Goal: Information Seeking & Learning: Learn about a topic

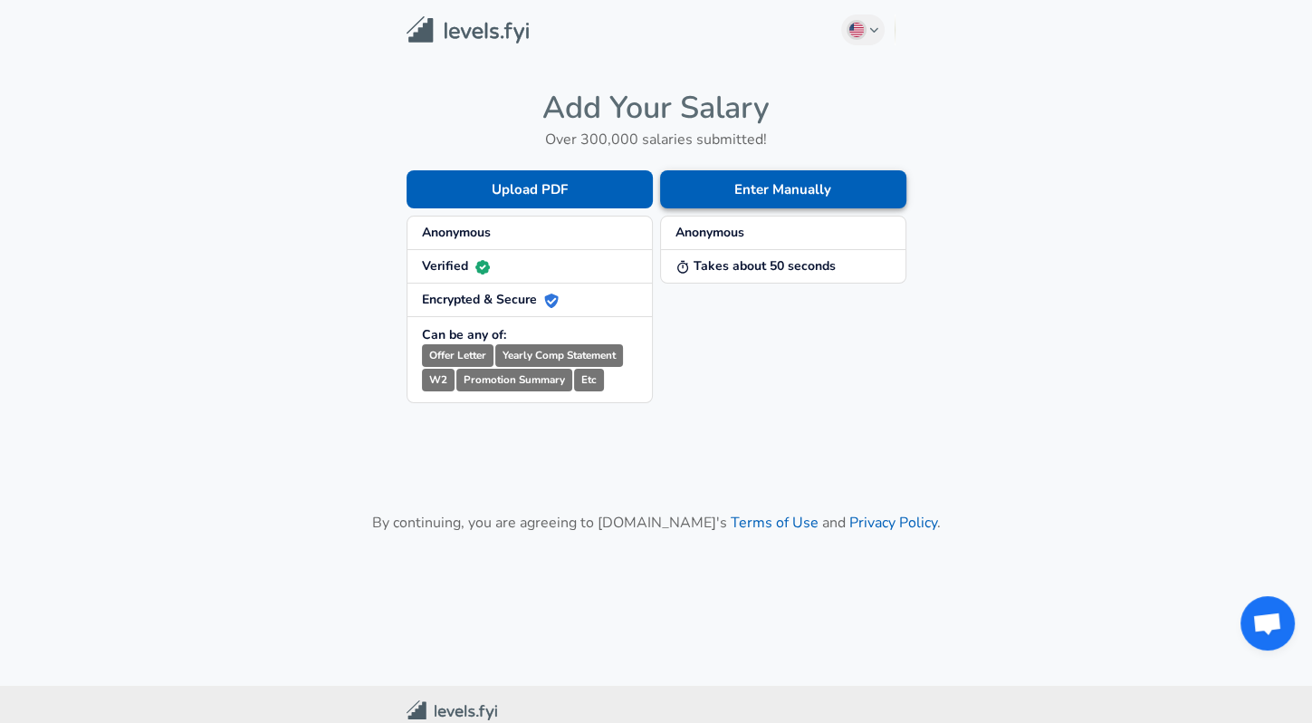
click at [743, 175] on button "Enter Manually" at bounding box center [783, 189] width 246 height 38
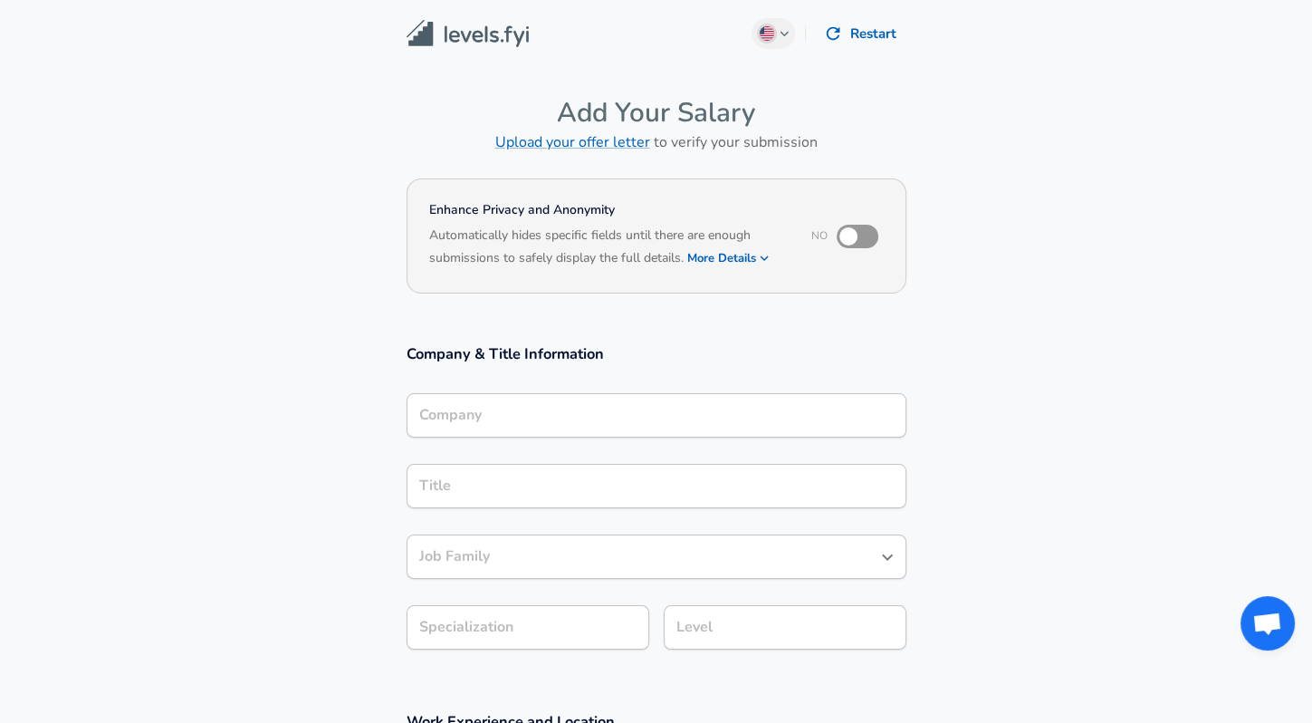
click at [850, 236] on input "checkbox" at bounding box center [848, 236] width 103 height 34
checkbox input "true"
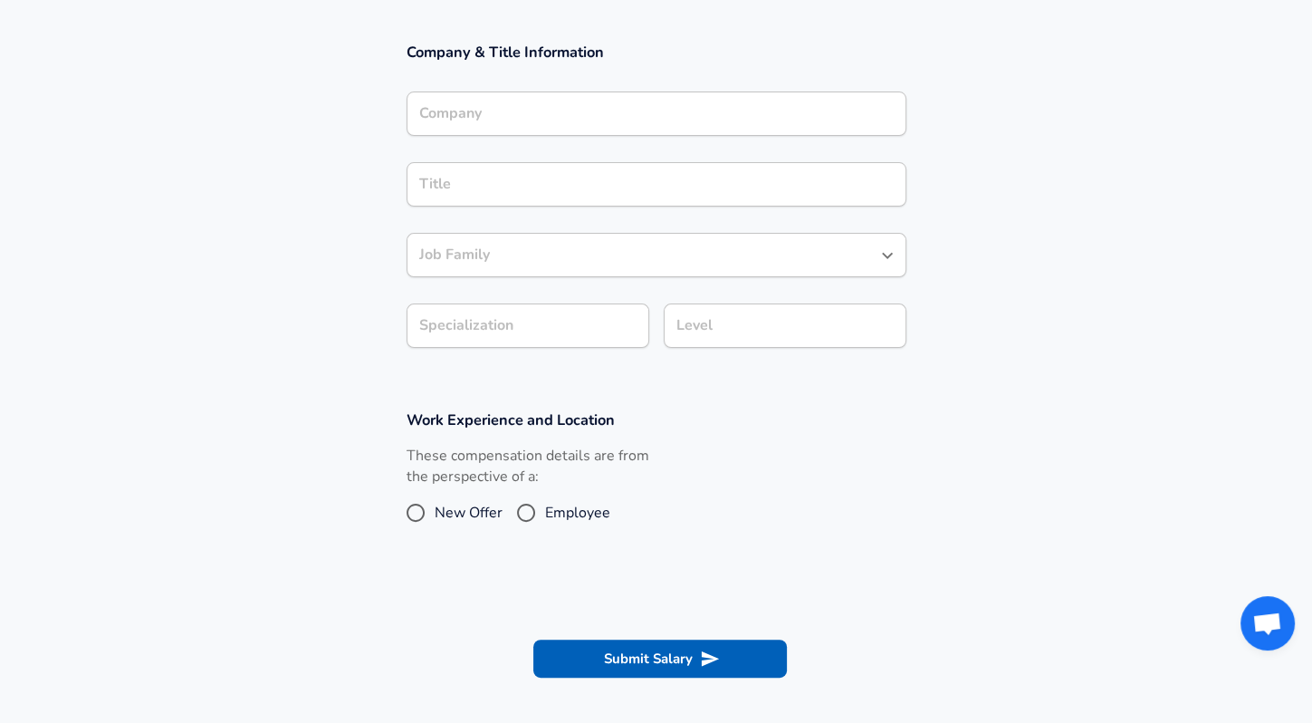
scroll to position [320, 0]
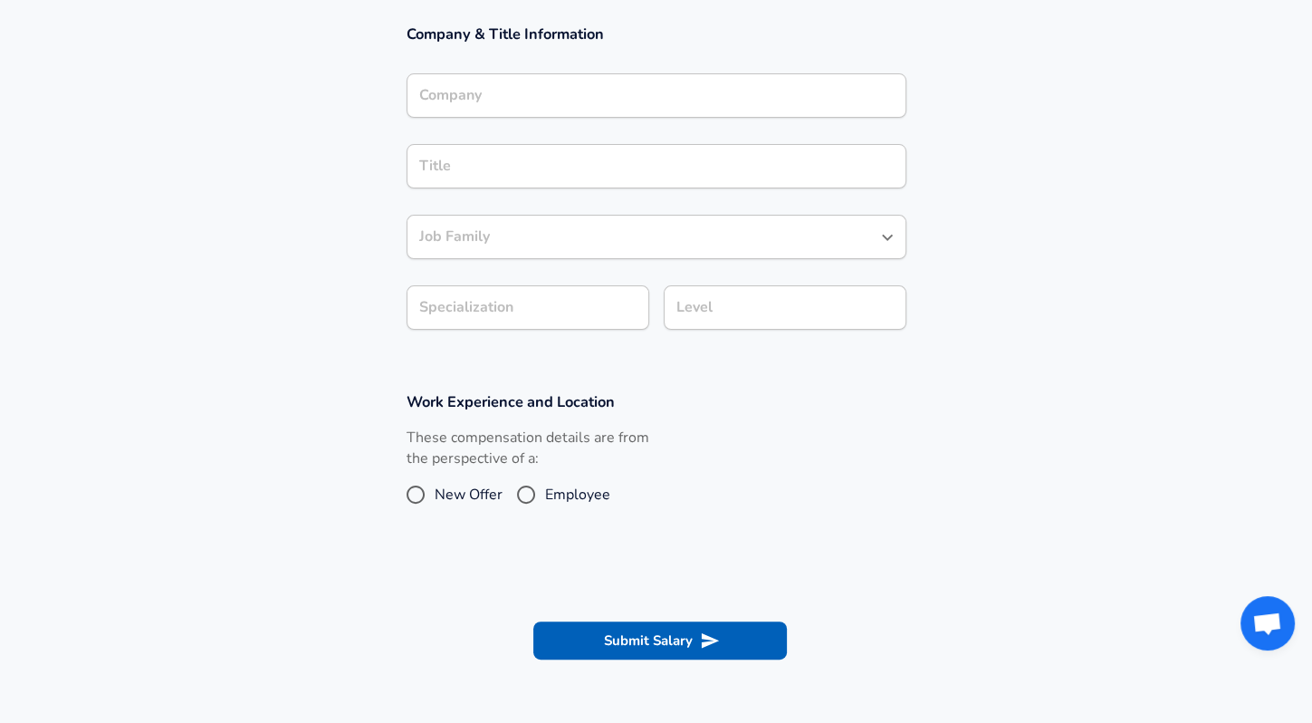
click at [744, 106] on input "Company" at bounding box center [657, 96] width 484 height 28
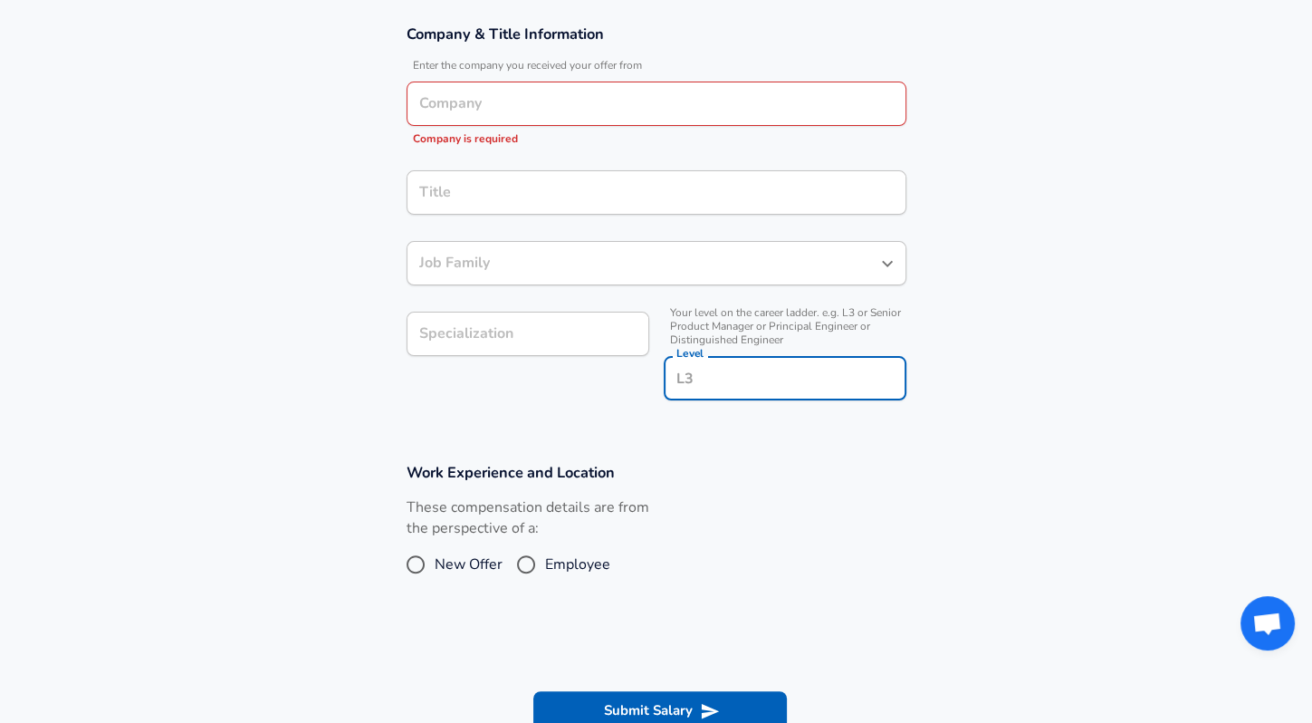
click at [805, 341] on div "Level Level" at bounding box center [785, 376] width 243 height 71
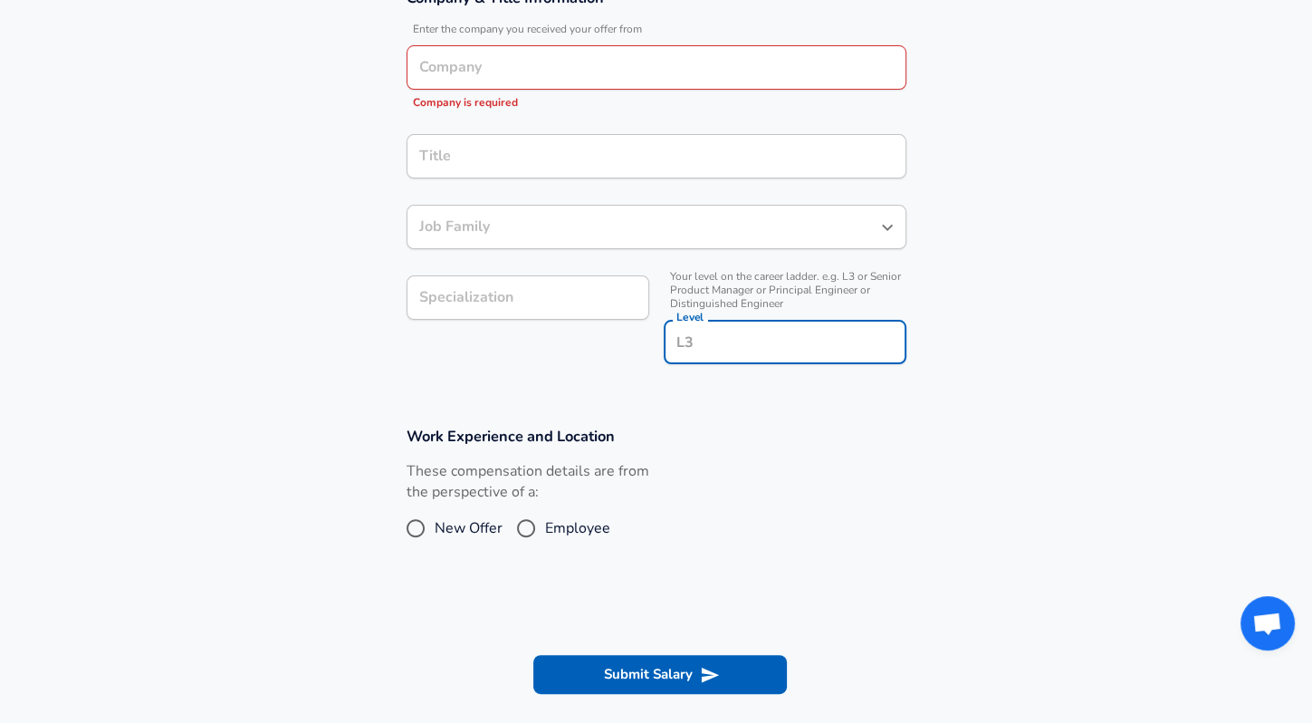
click at [696, 32] on div "Company Company Company is required" at bounding box center [657, 75] width 500 height 89
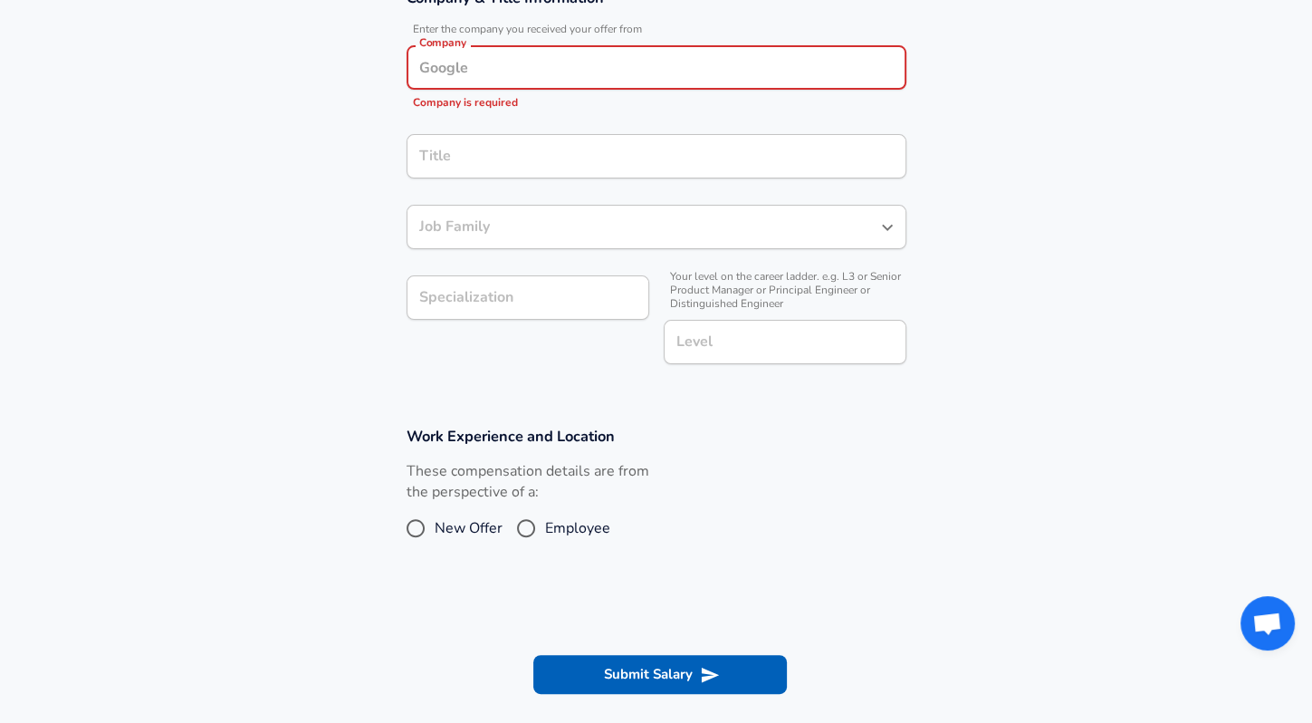
click at [685, 81] on div "Company" at bounding box center [657, 67] width 500 height 44
type input "Amazon"
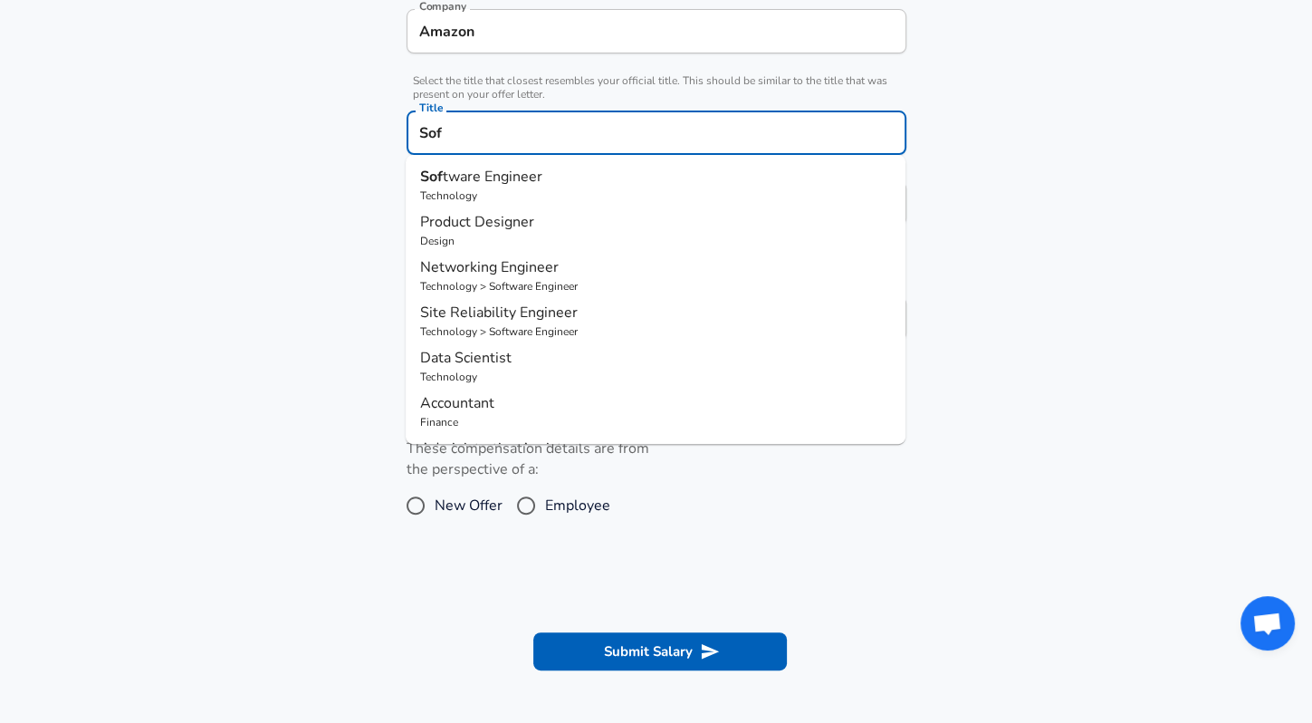
type input "Sof"
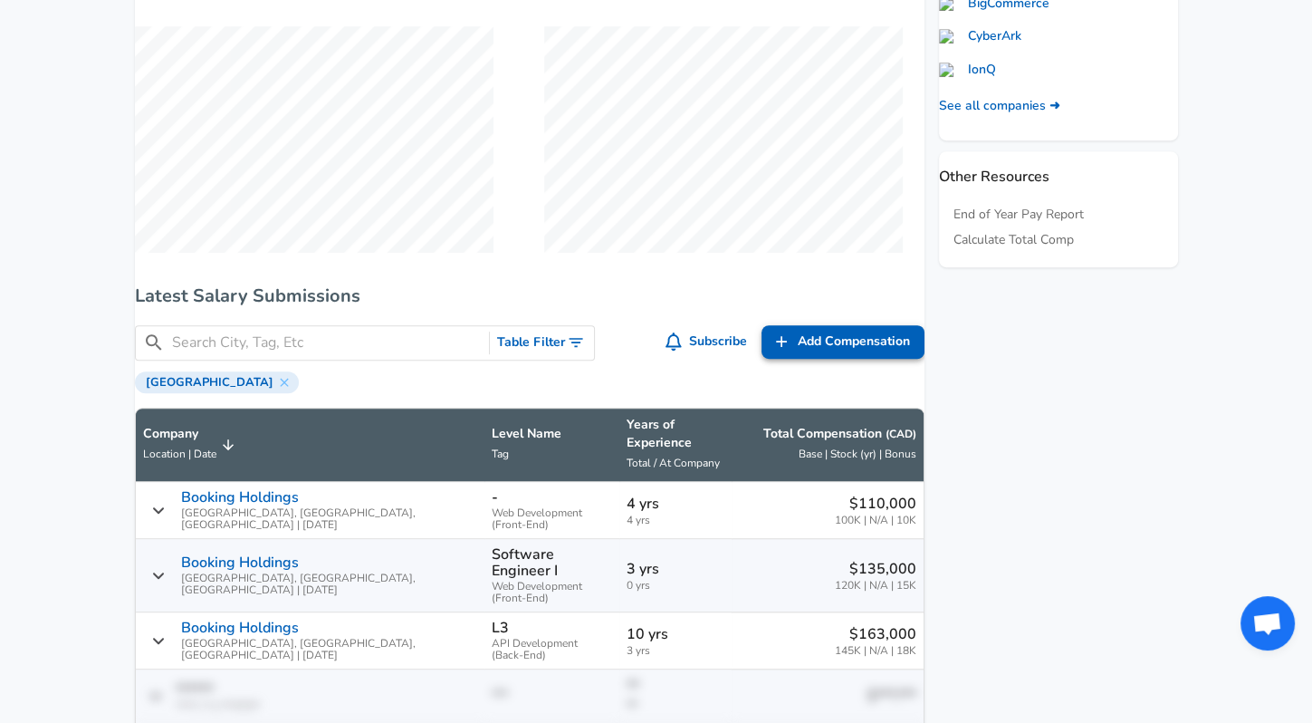
scroll to position [1359, 0]
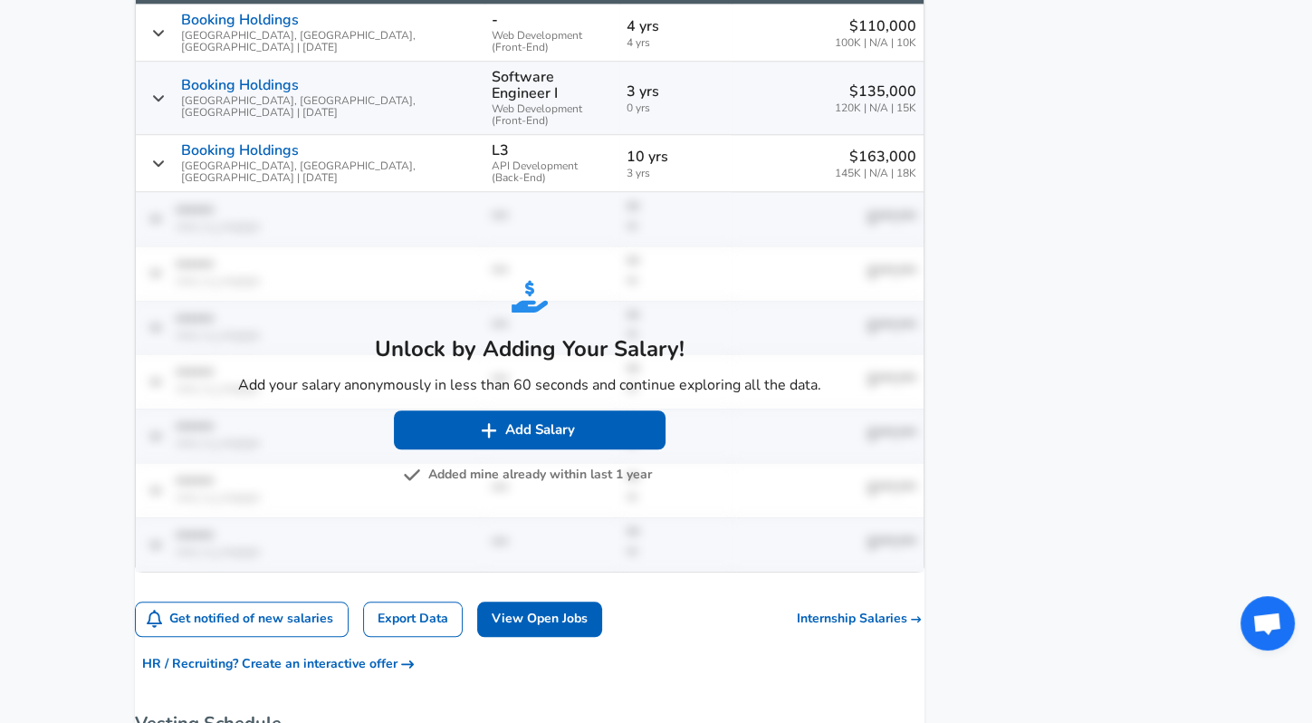
click at [577, 464] on button "Added mine already within last 1 year" at bounding box center [529, 475] width 245 height 23
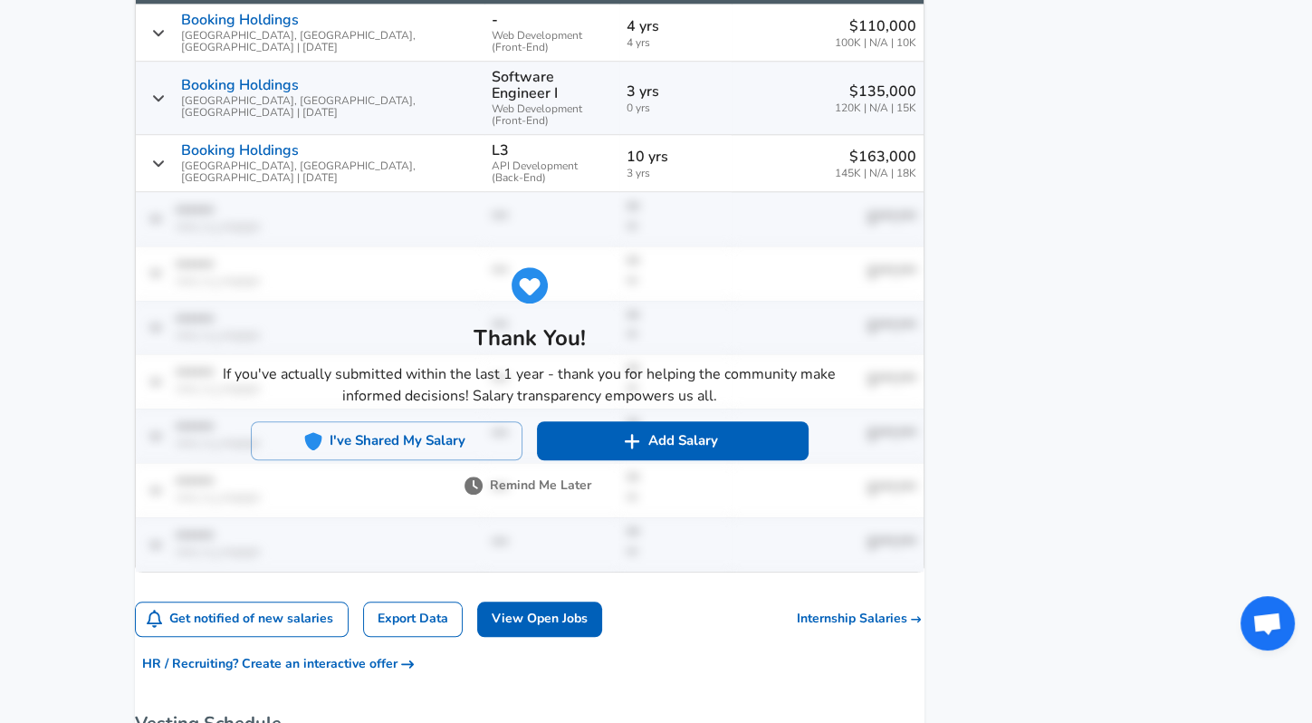
click at [565, 475] on button "Remind Me Later" at bounding box center [529, 486] width 123 height 23
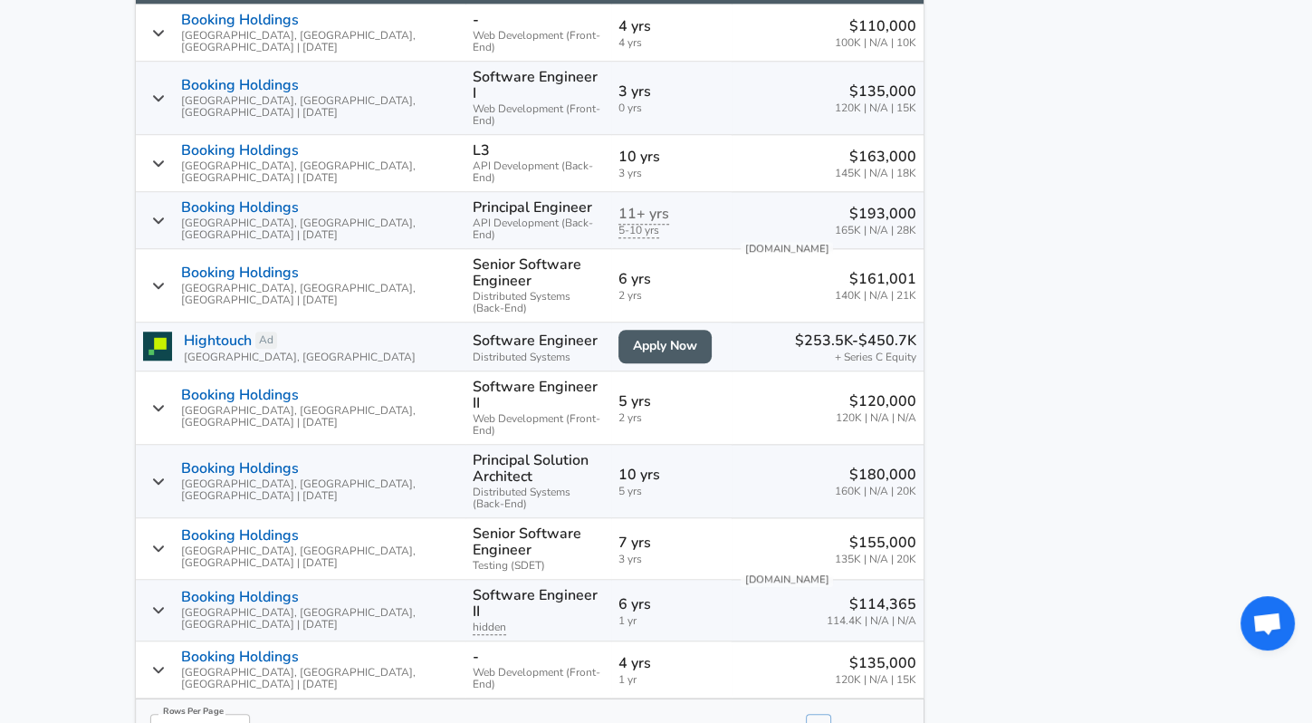
click at [1136, 507] on aside "Featured Jobs Software Engineer - Data Path Networking Cisco • [GEOGRAPHIC_DATA…" at bounding box center [1052, 325] width 254 height 2878
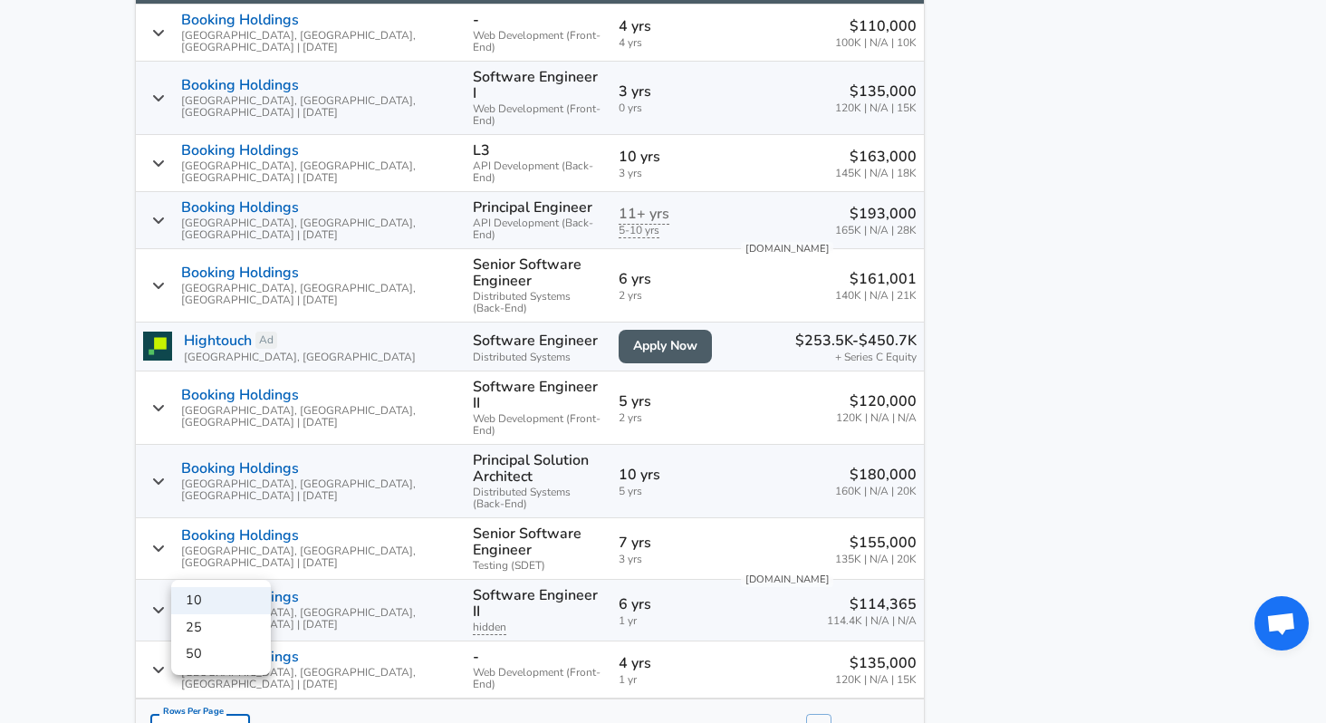
click at [233, 650] on li "50" at bounding box center [221, 653] width 100 height 27
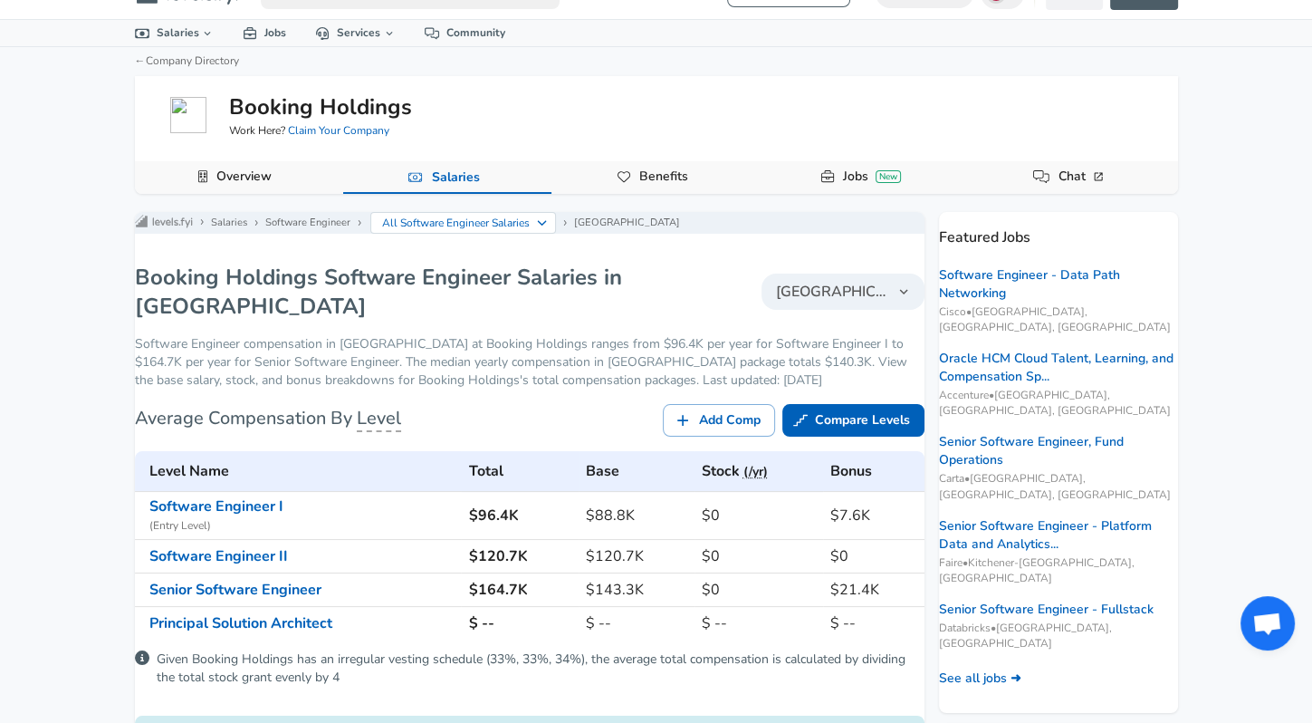
scroll to position [7, 0]
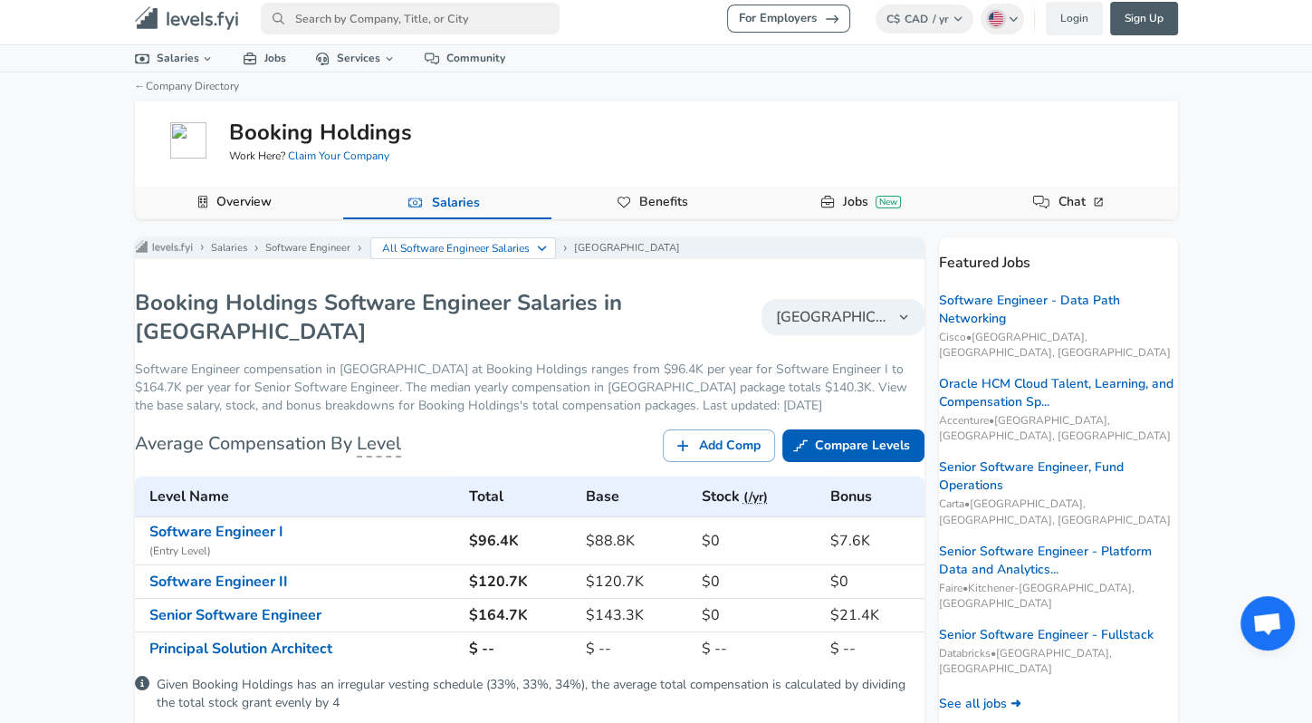
click at [896, 325] on icon "button" at bounding box center [904, 317] width 16 height 16
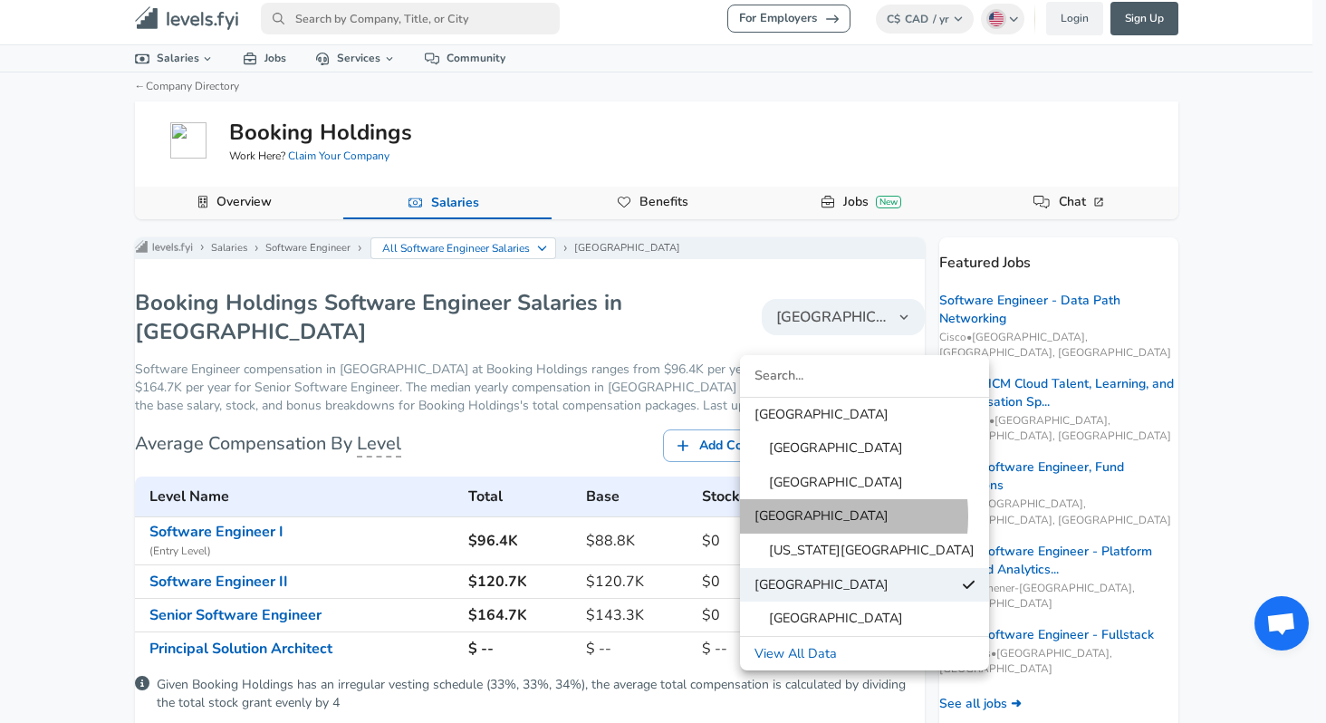
click at [794, 516] on span "[GEOGRAPHIC_DATA]" at bounding box center [821, 516] width 134 height 20
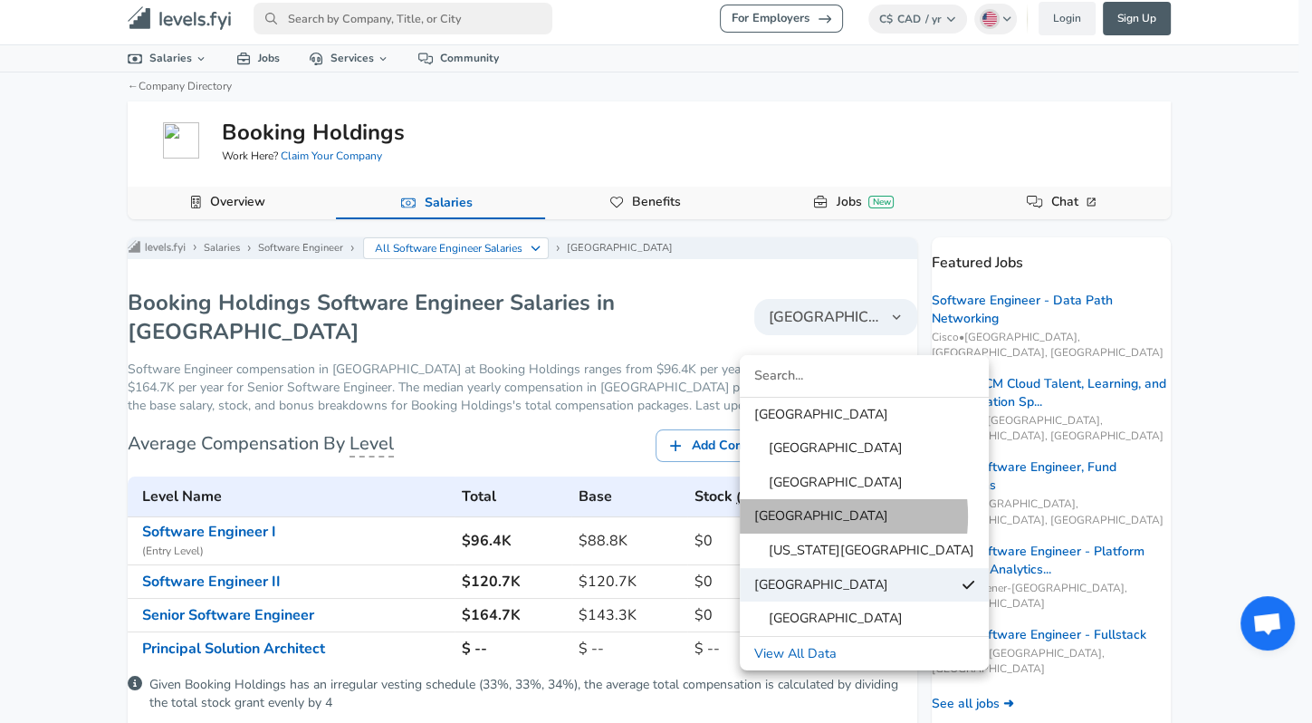
type input "10"
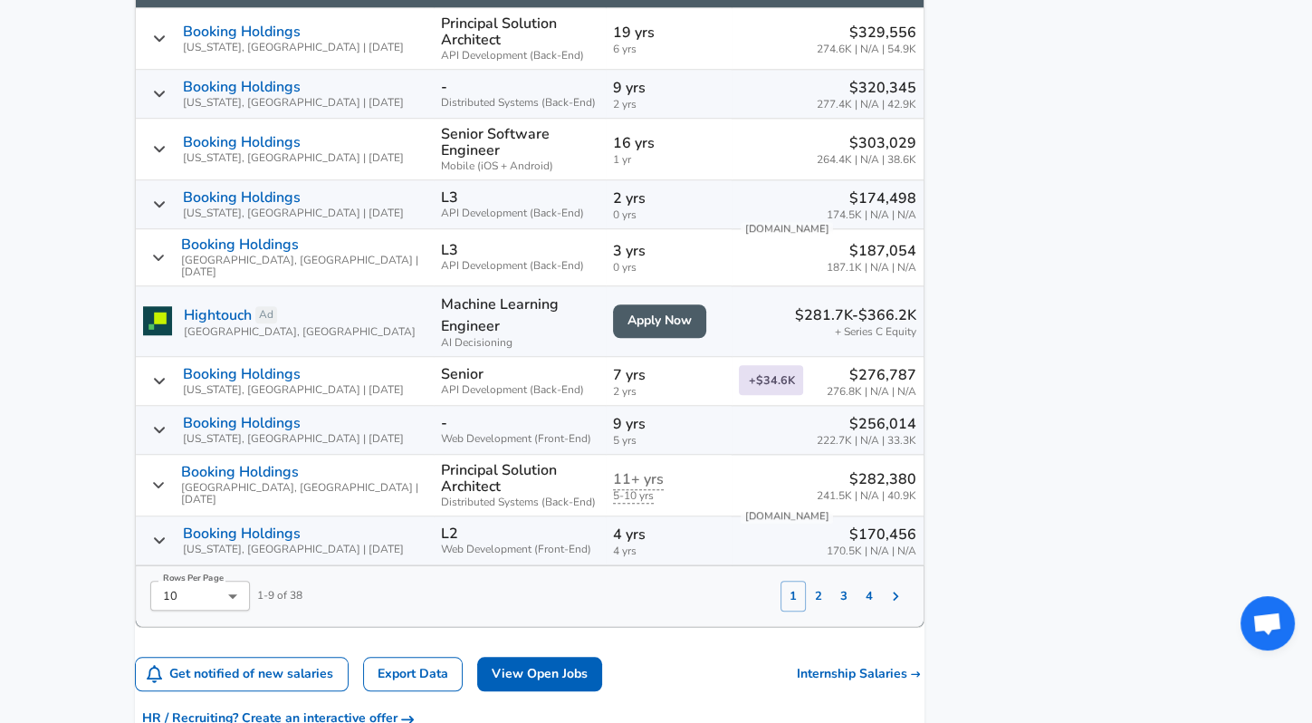
scroll to position [1359, 0]
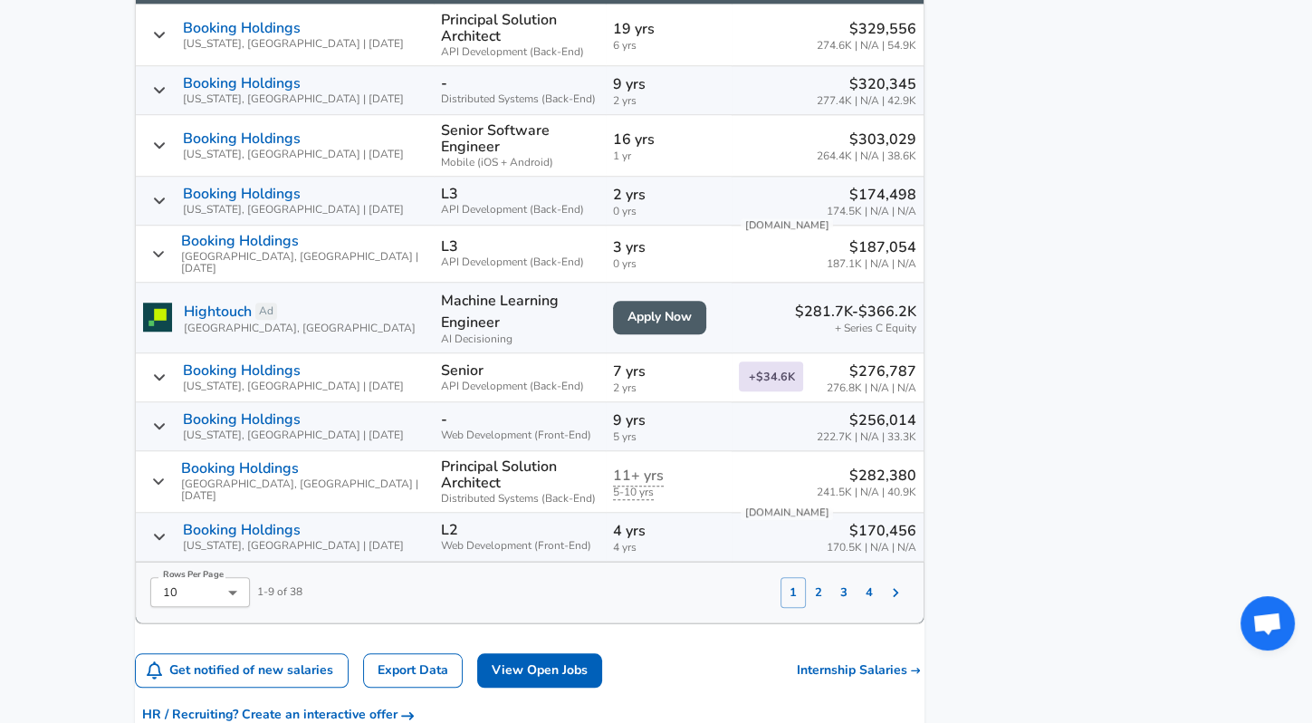
click at [806, 577] on button "2" at bounding box center [818, 592] width 25 height 31
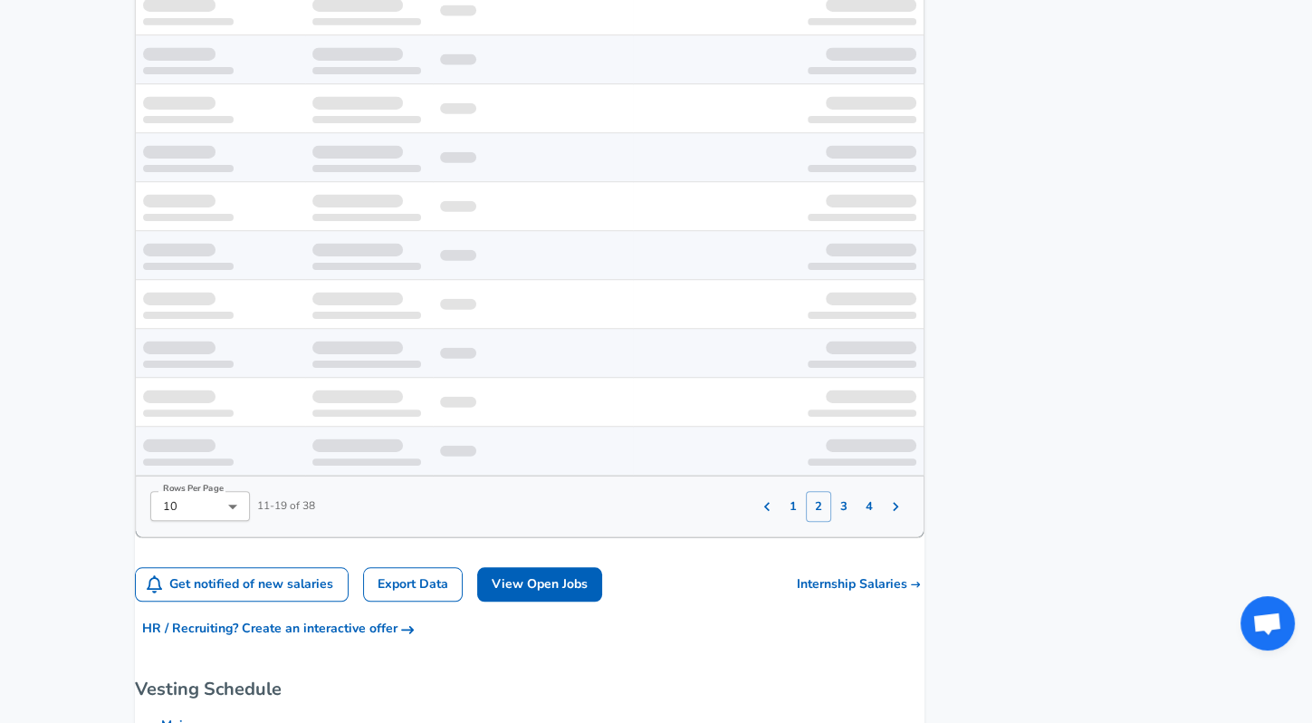
scroll to position [1286, 0]
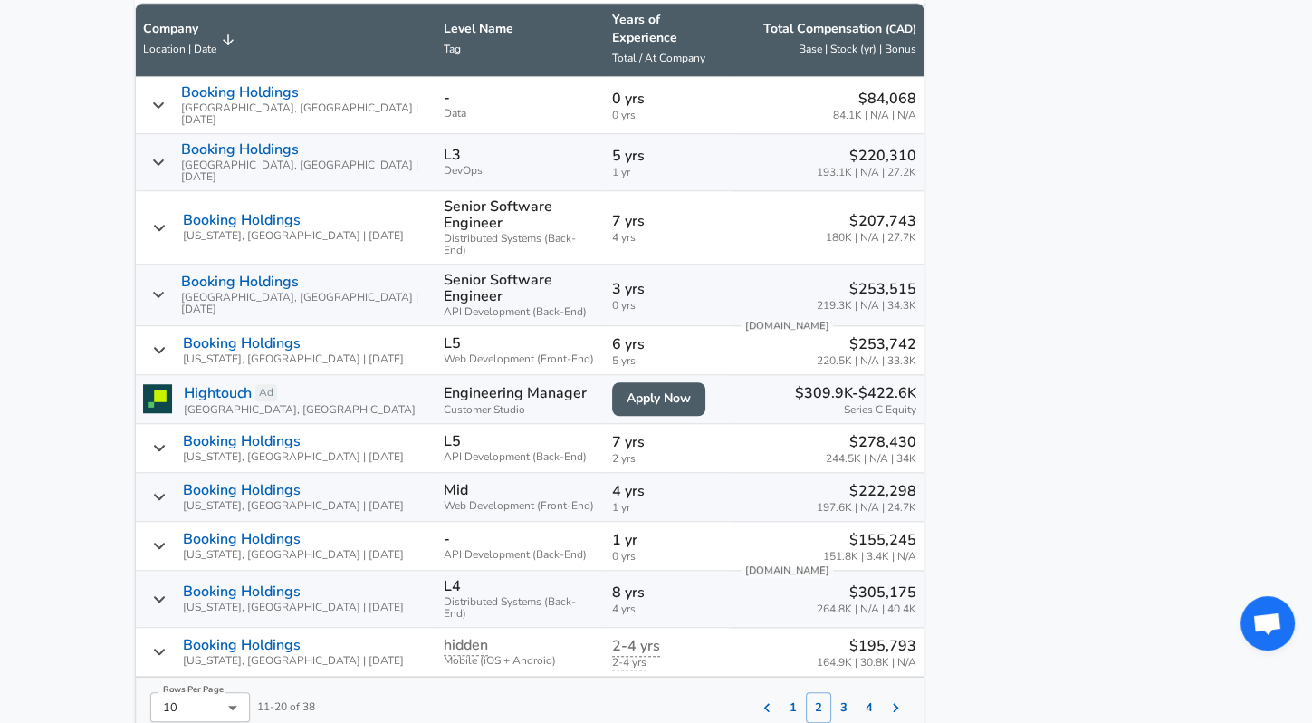
click at [831, 692] on button "3" at bounding box center [843, 707] width 25 height 31
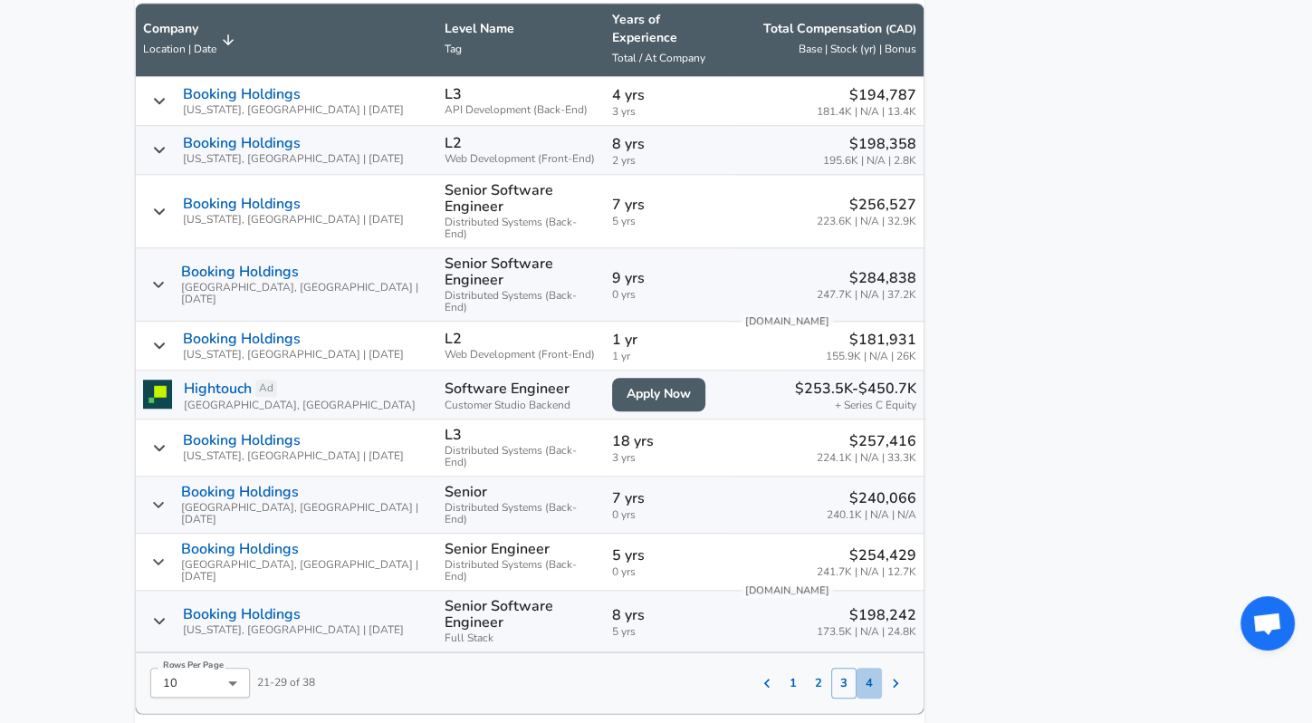
click at [857, 668] on button "4" at bounding box center [869, 683] width 25 height 31
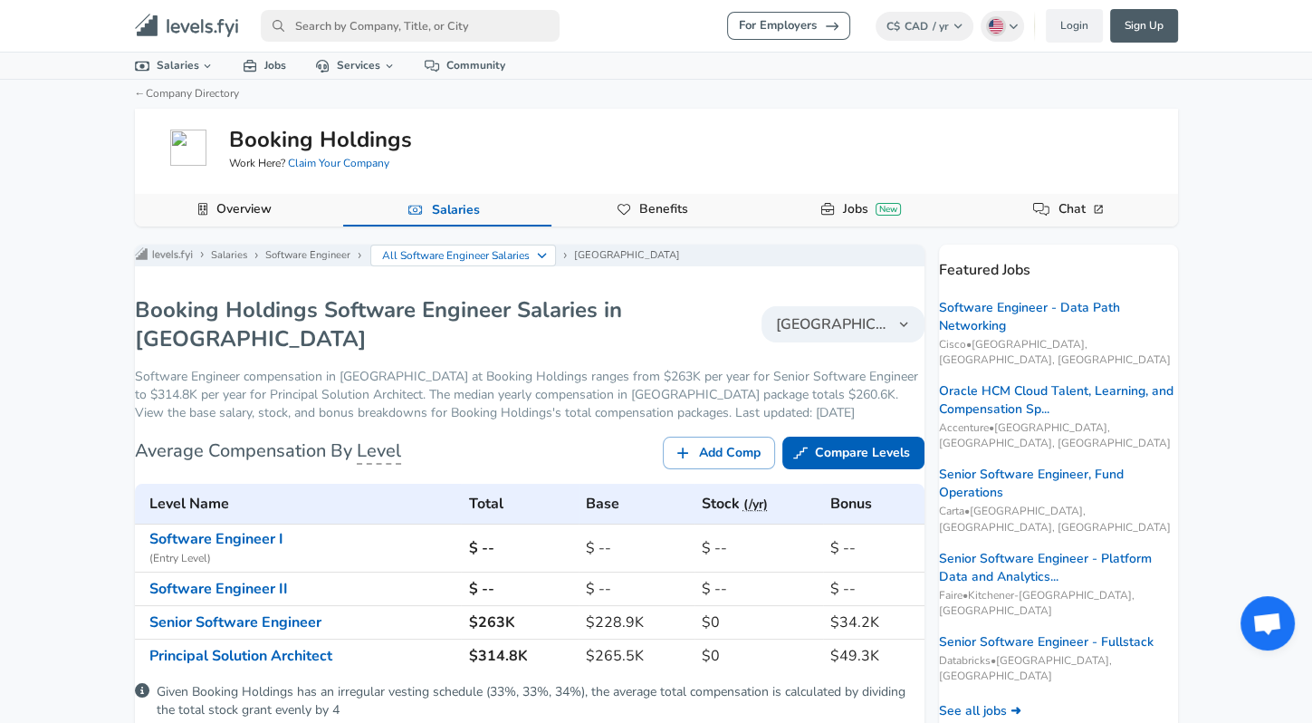
click at [264, 216] on link "Overview" at bounding box center [244, 209] width 70 height 31
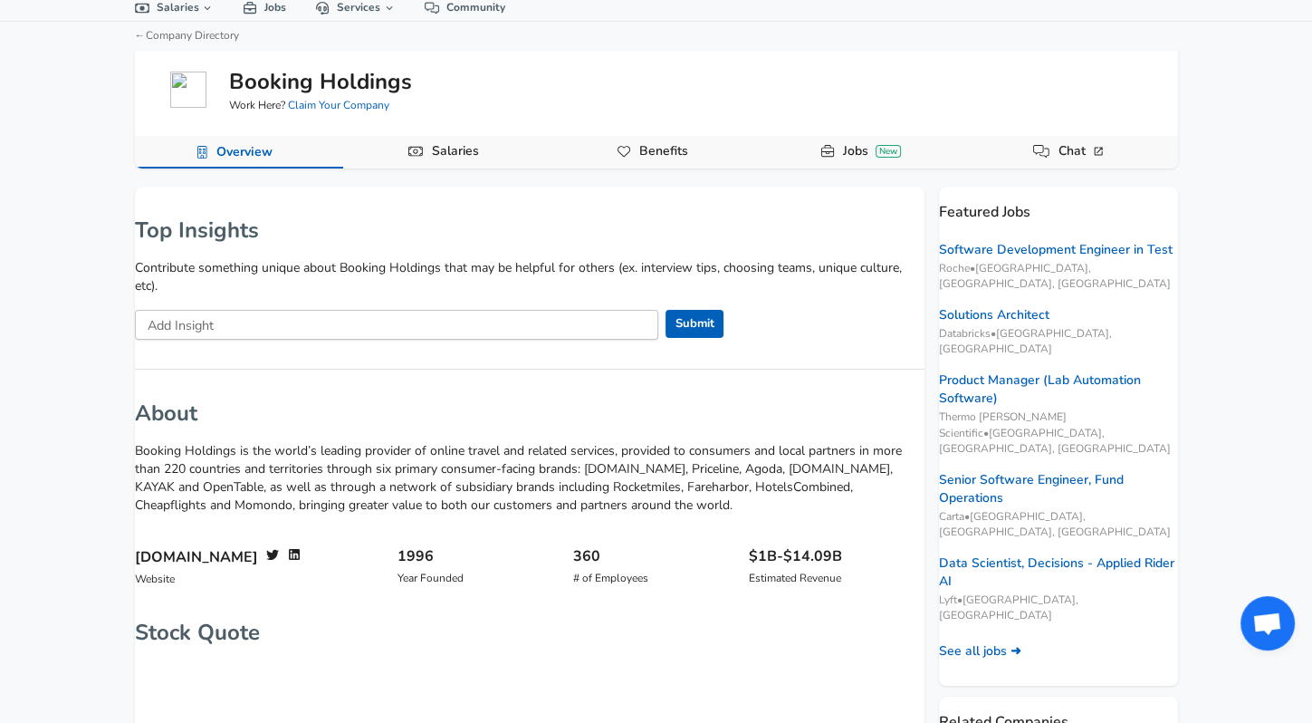
scroll to position [150, 0]
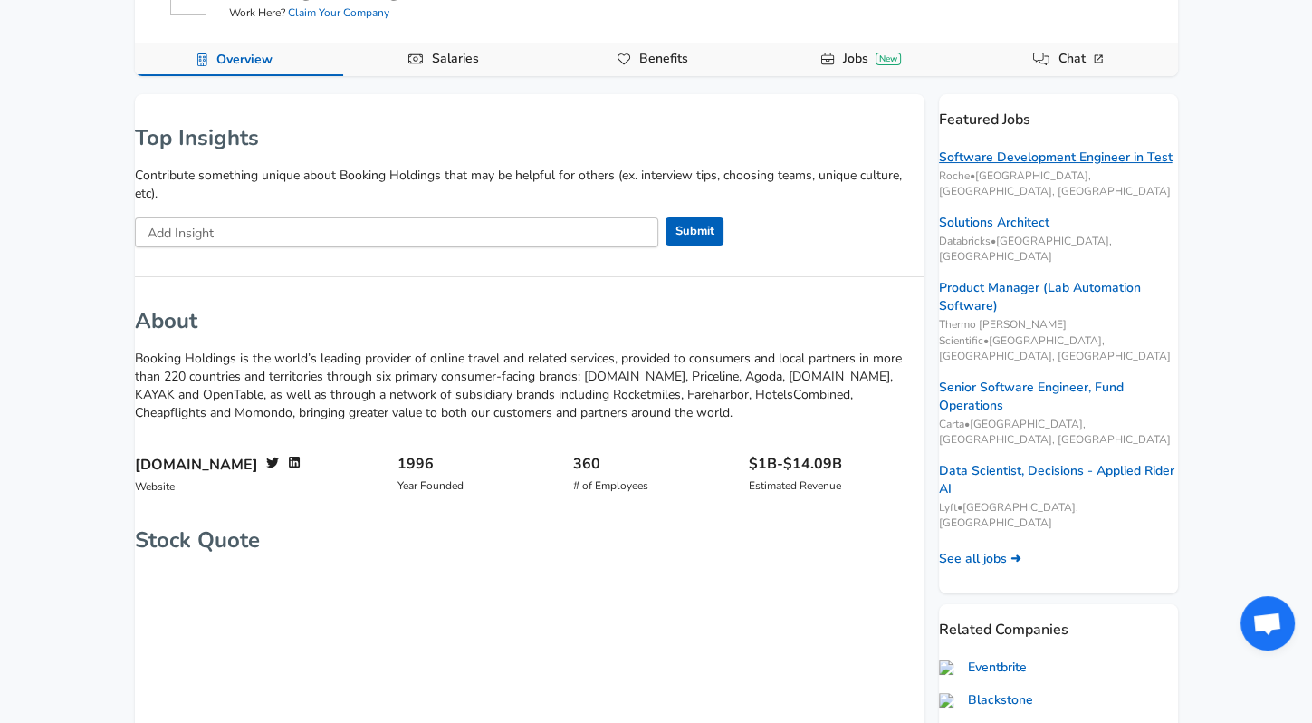
click at [1014, 160] on link "Software Development Engineer in Test" at bounding box center [1056, 158] width 234 height 18
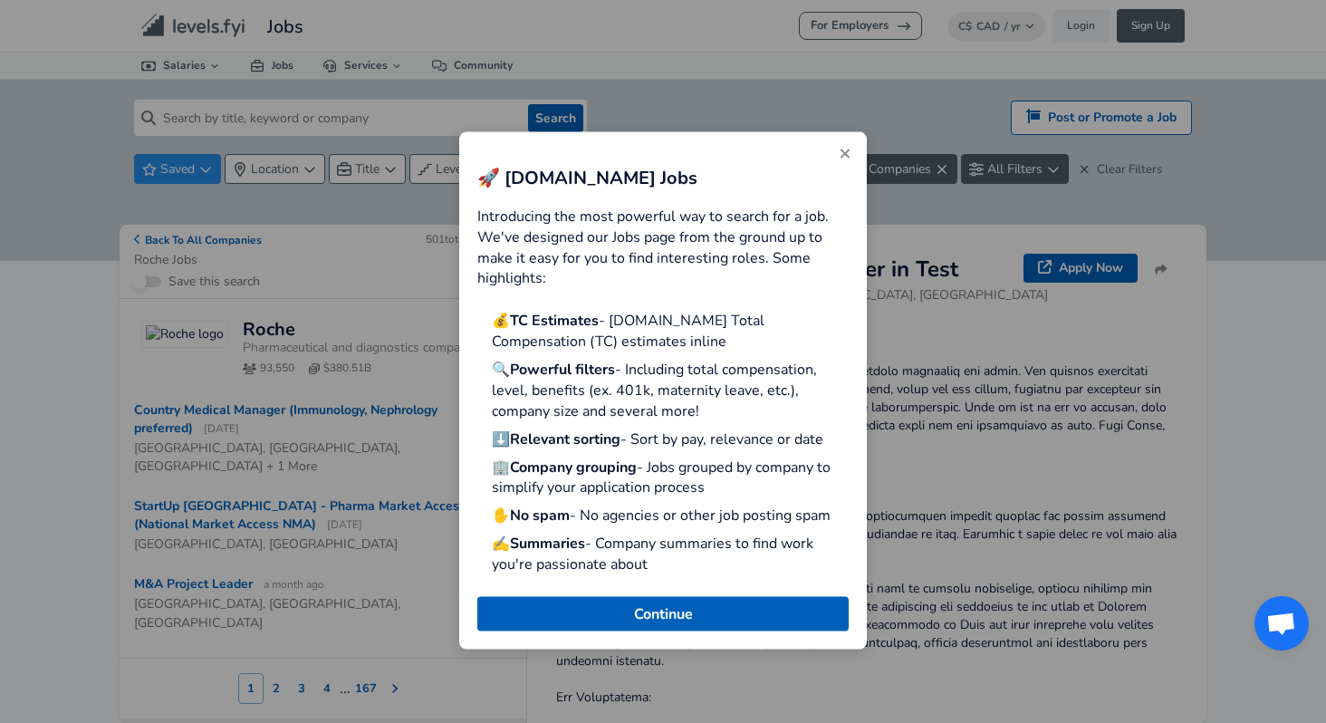
click at [848, 149] on icon "Close" at bounding box center [845, 154] width 14 height 14
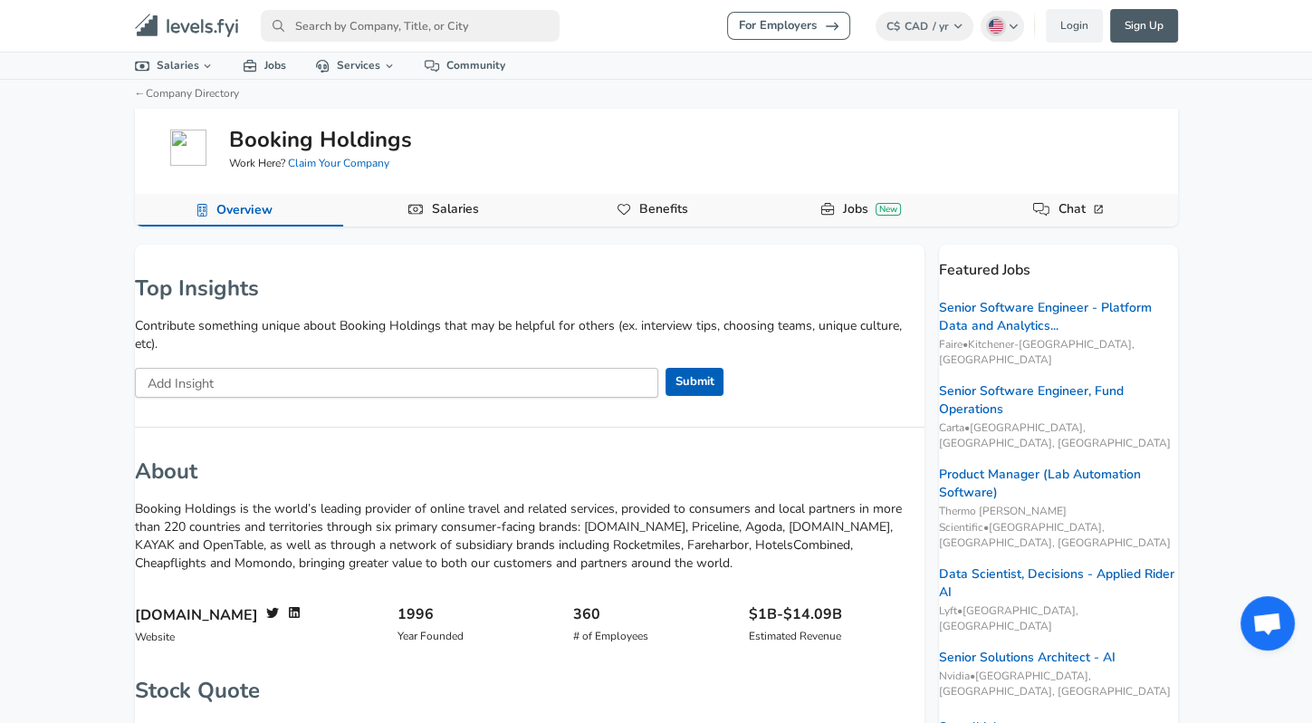
click at [811, 228] on div "For Employers C$ CAD / yr Change English ([GEOGRAPHIC_DATA]) Change Login Sign …" at bounding box center [656, 361] width 1312 height 723
click at [819, 216] on button "Jobs New" at bounding box center [865, 210] width 208 height 33
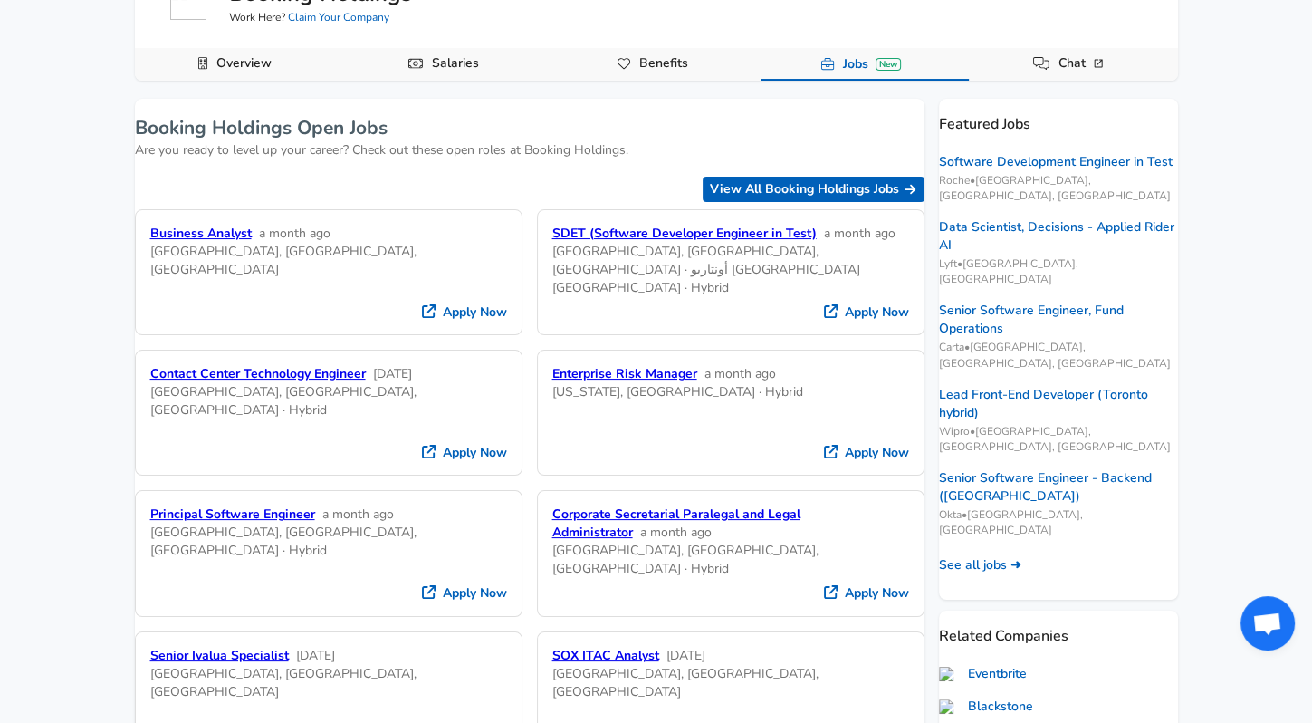
scroll to position [150, 0]
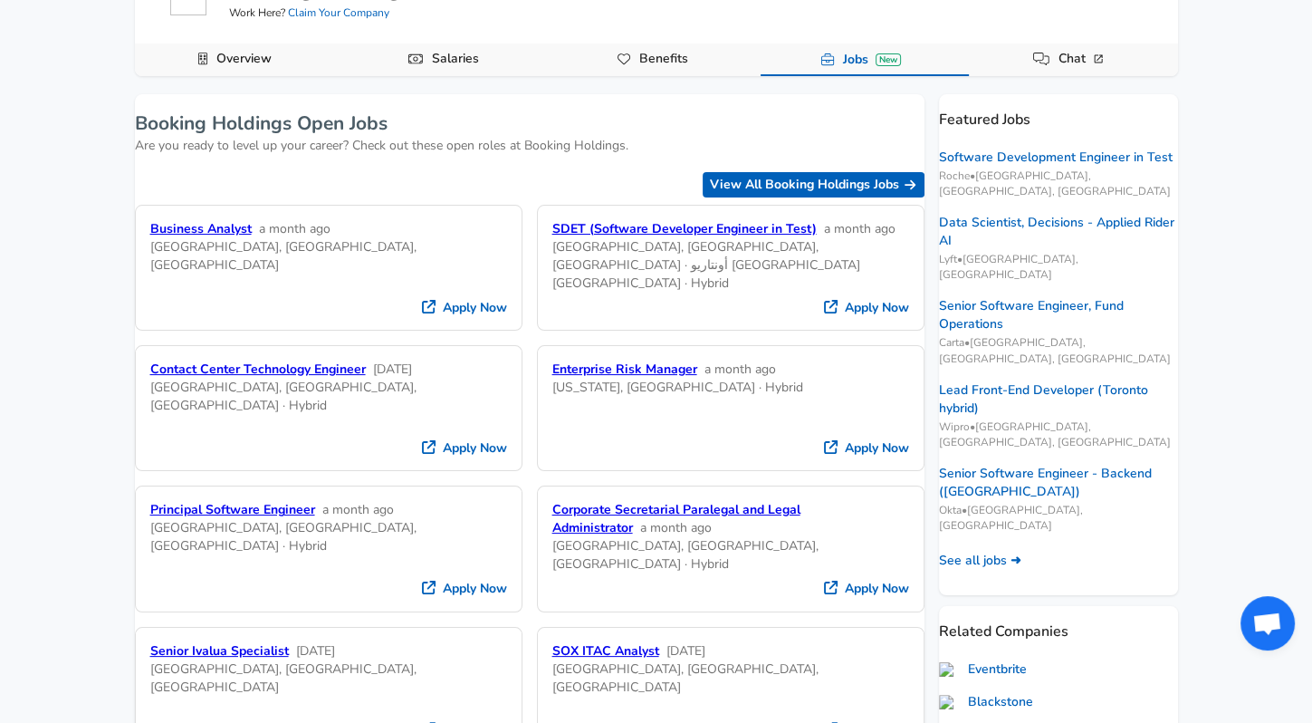
click at [581, 237] on link "SDET (Software Developer Engineer in Test)" at bounding box center [684, 228] width 264 height 17
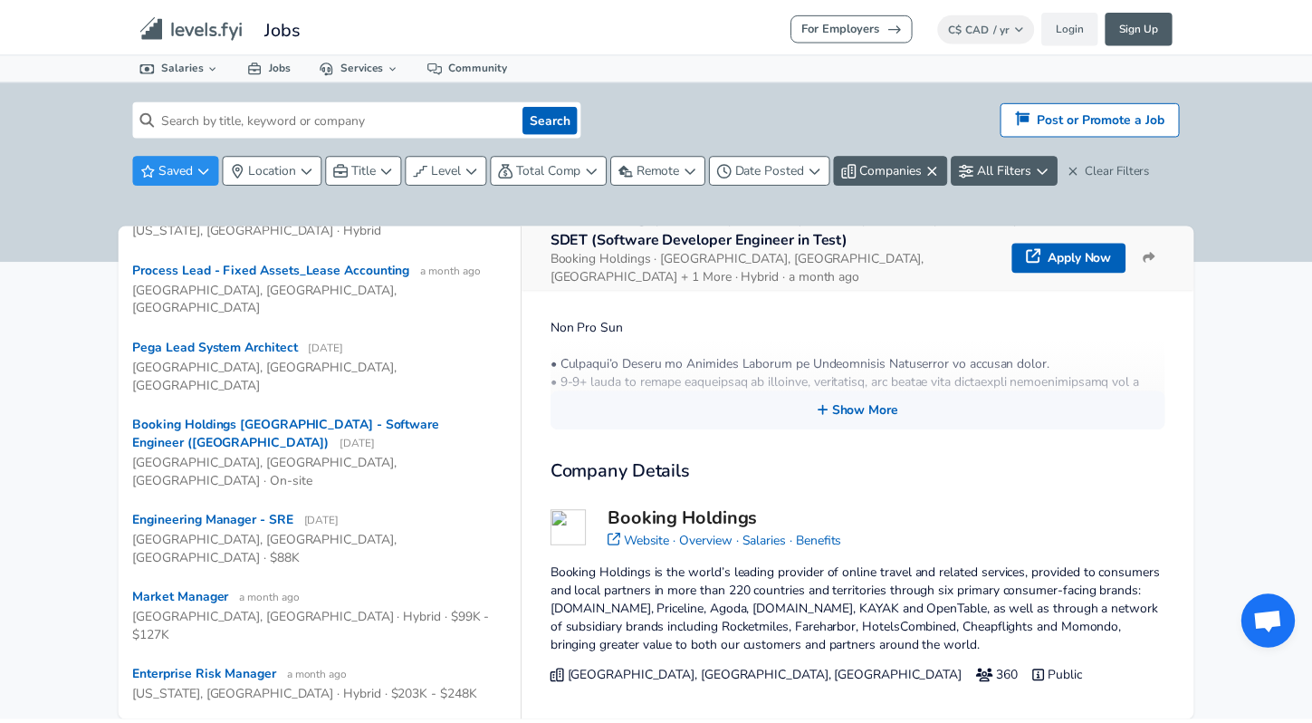
scroll to position [746, 0]
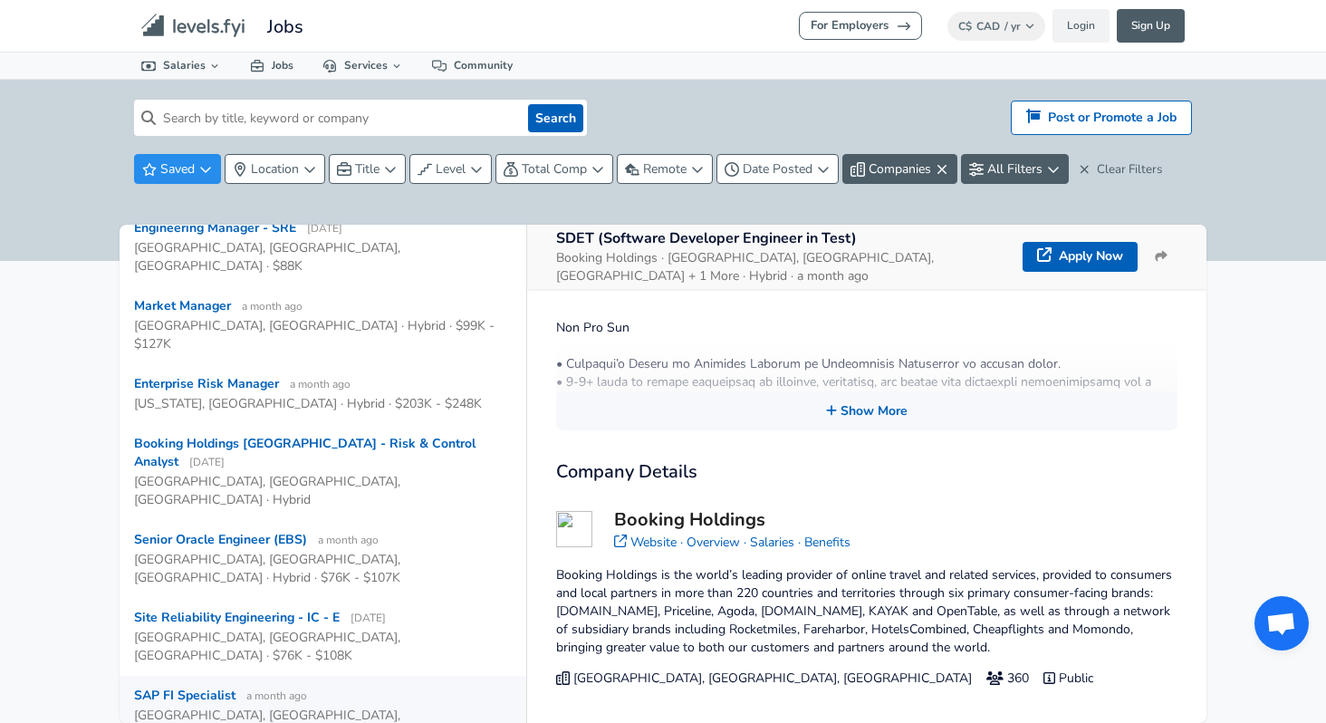
drag, startPoint x: 395, startPoint y: 489, endPoint x: 400, endPoint y: 474, distance: 16.3
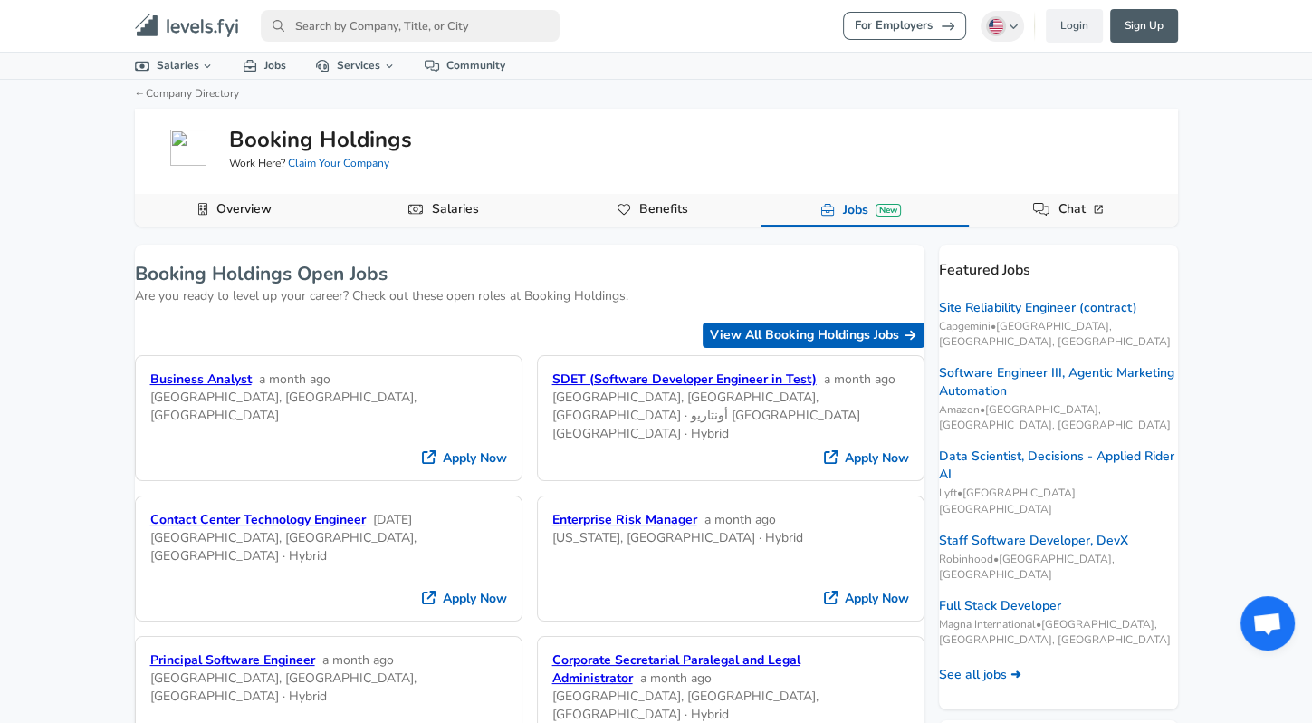
click at [436, 26] on input "primary" at bounding box center [410, 26] width 299 height 32
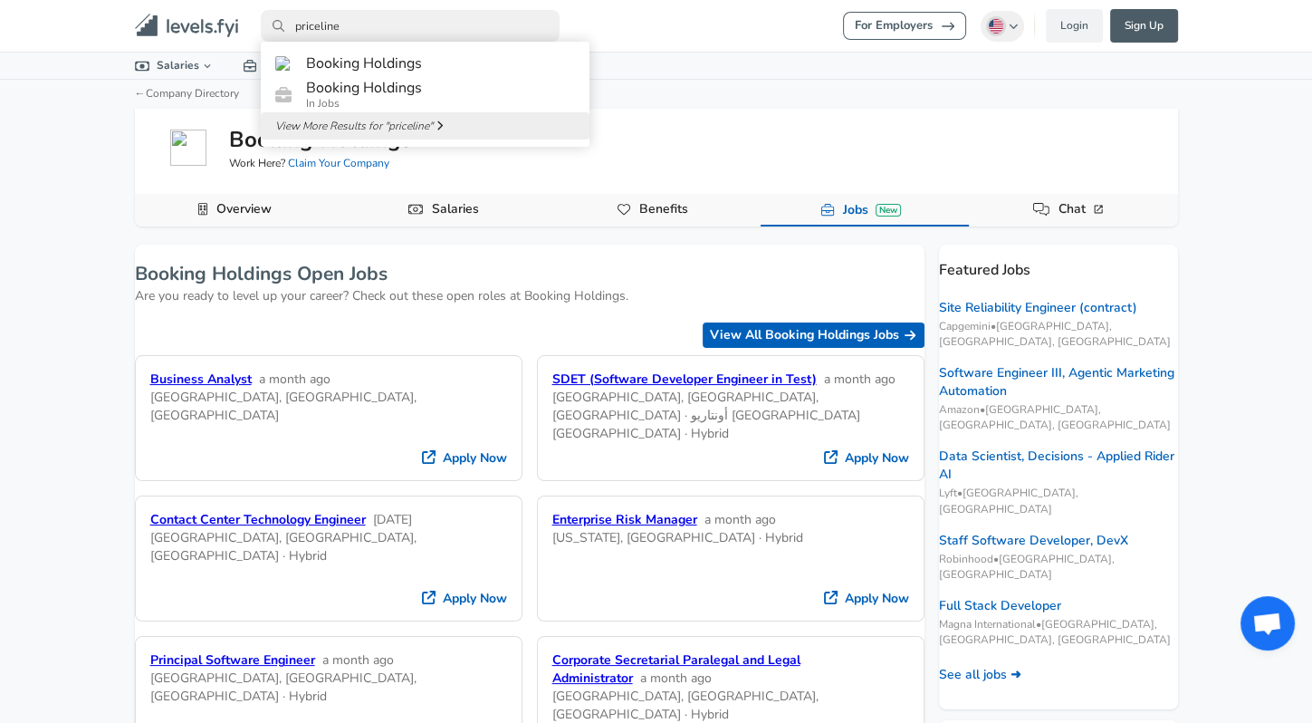
type input "priceline"
click at [413, 134] on span "View More Results for " priceline "" at bounding box center [354, 126] width 158 height 16
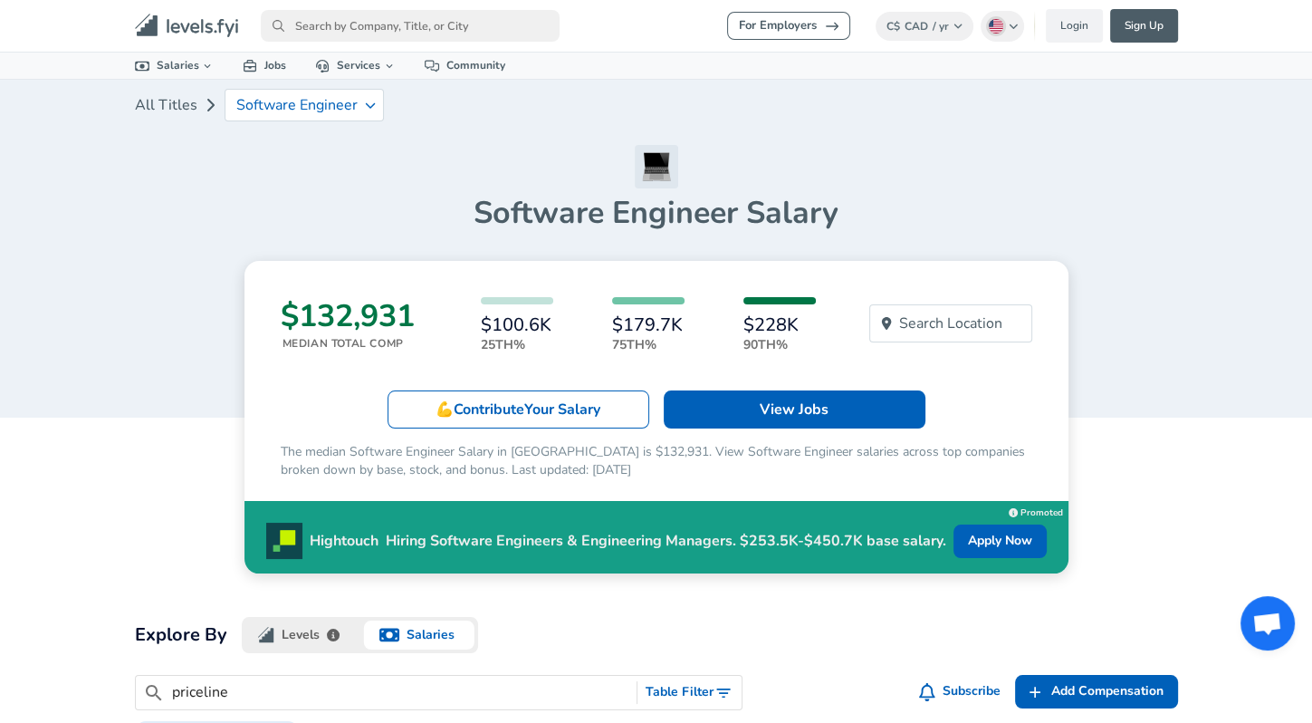
click at [287, 39] on input "primary" at bounding box center [410, 26] width 299 height 32
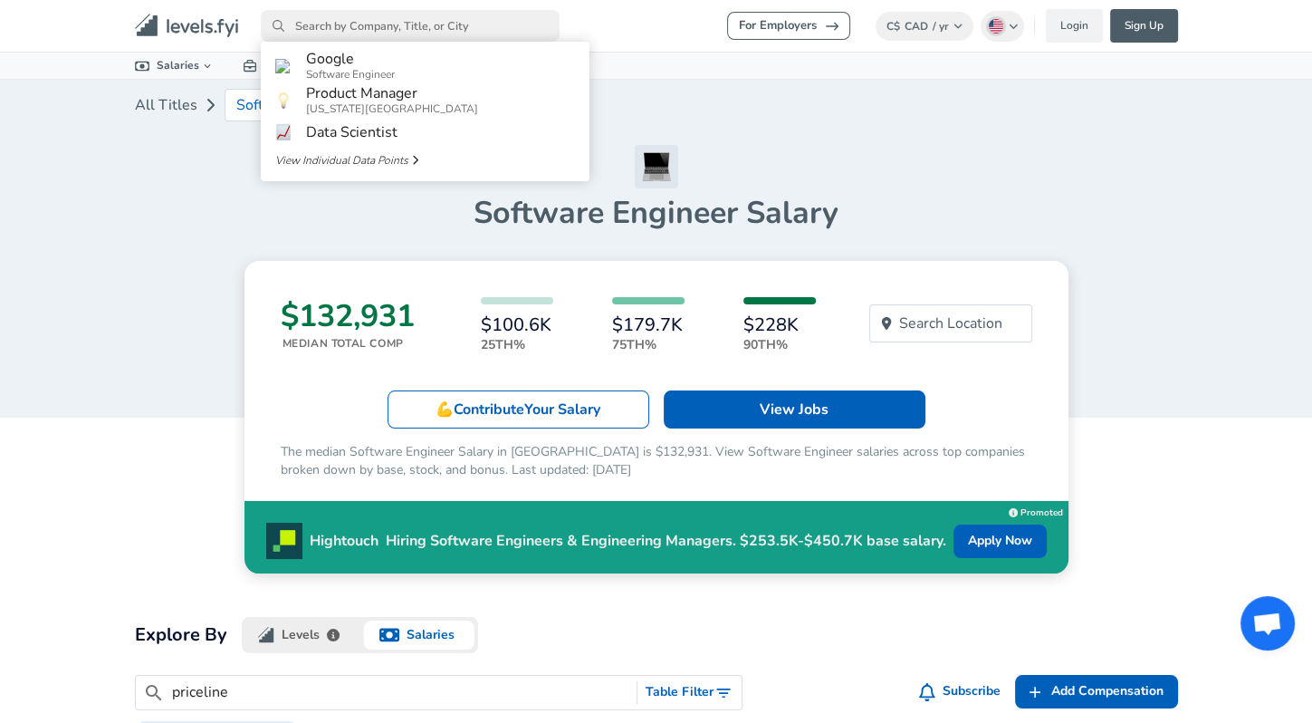
click at [185, 195] on h1 "Software Engineer Salary" at bounding box center [656, 213] width 1043 height 38
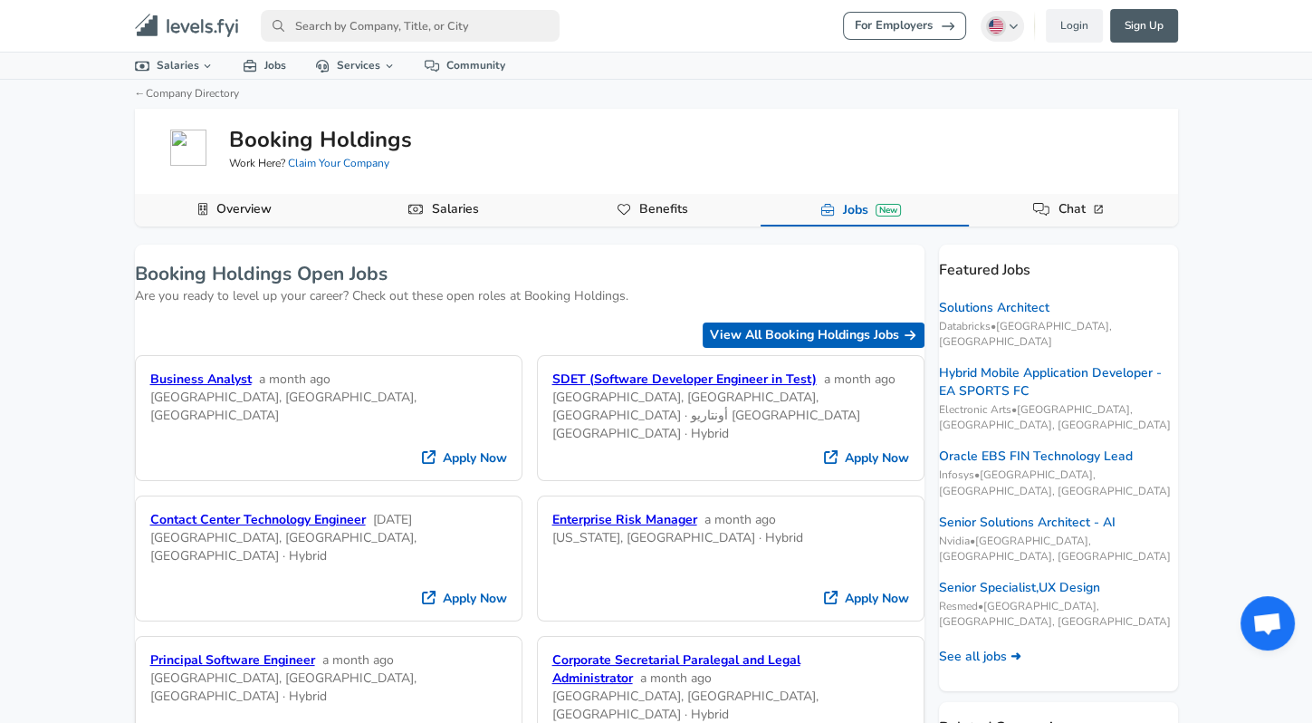
click at [690, 229] on div "For Employers English ([GEOGRAPHIC_DATA]) Change Login Sign Up All Data By Loca…" at bounding box center [656, 361] width 1312 height 723
click at [685, 197] on link "Benefits" at bounding box center [663, 209] width 63 height 31
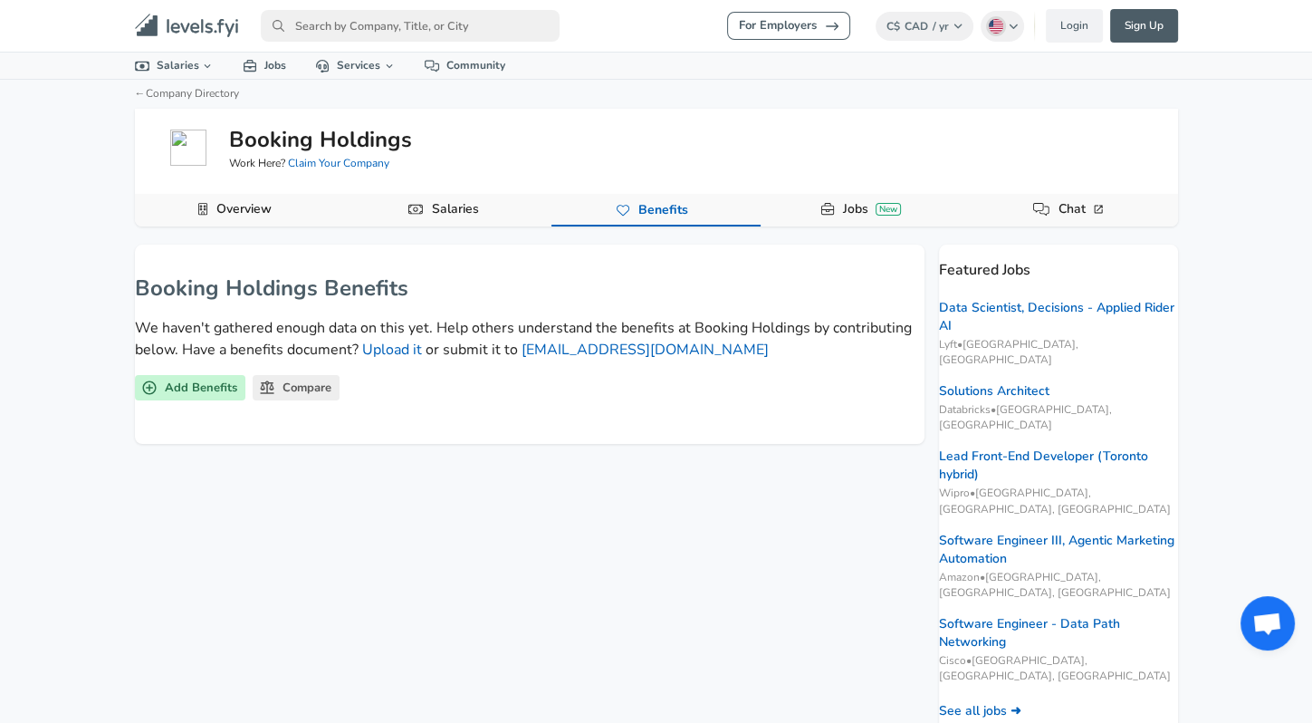
click at [797, 221] on button "Jobs New" at bounding box center [865, 210] width 208 height 33
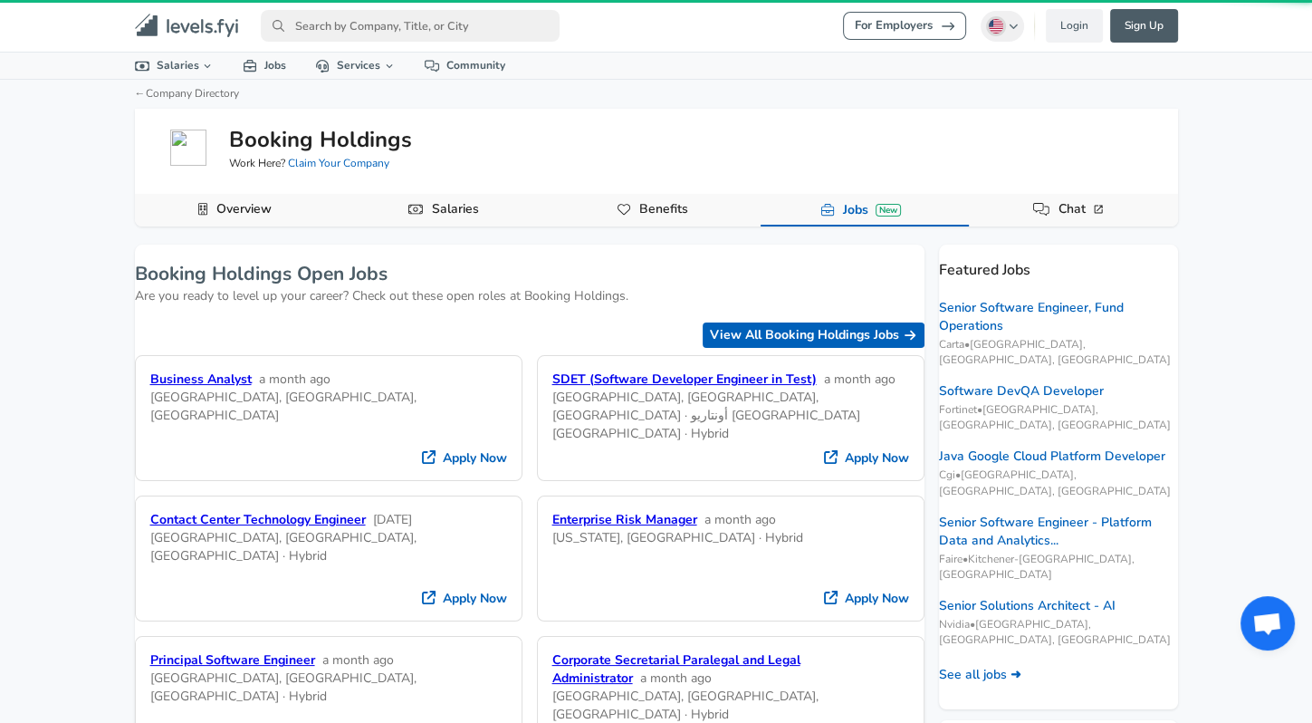
click at [475, 207] on link "Salaries" at bounding box center [456, 209] width 62 height 31
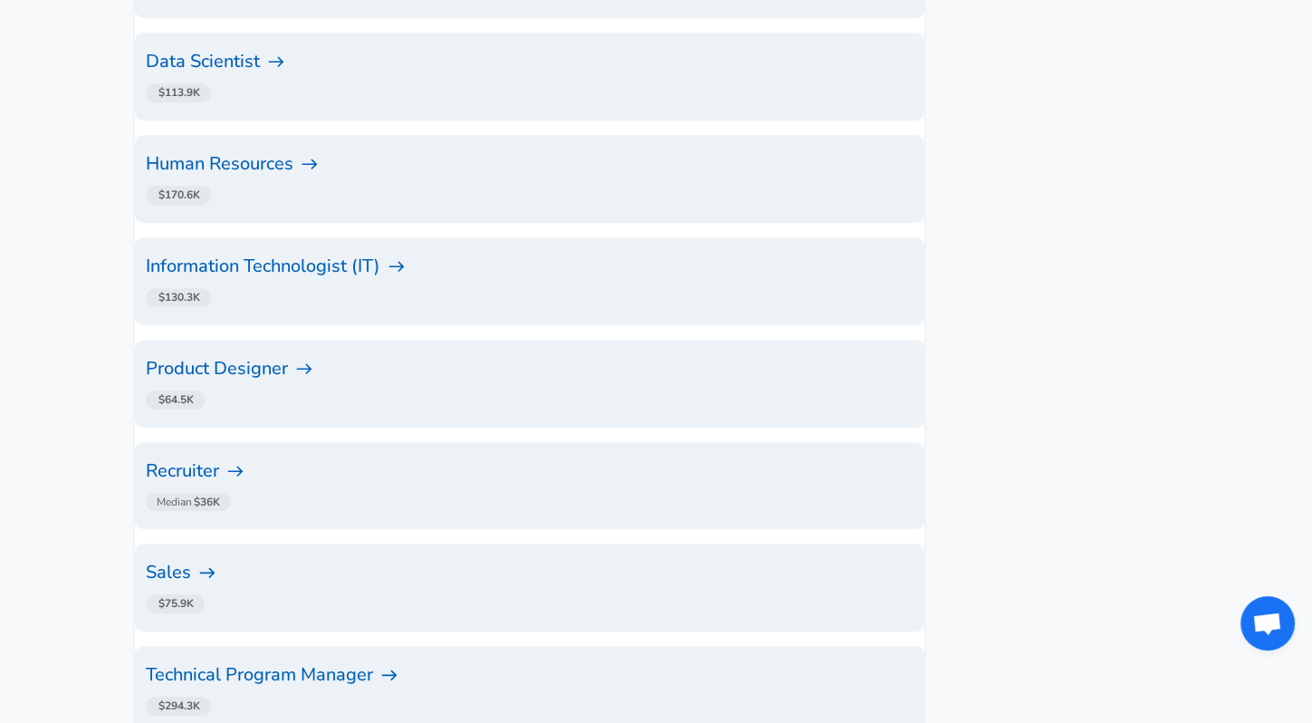
scroll to position [1359, 0]
click at [275, 660] on h6 "Technical Program Manager" at bounding box center [530, 674] width 768 height 29
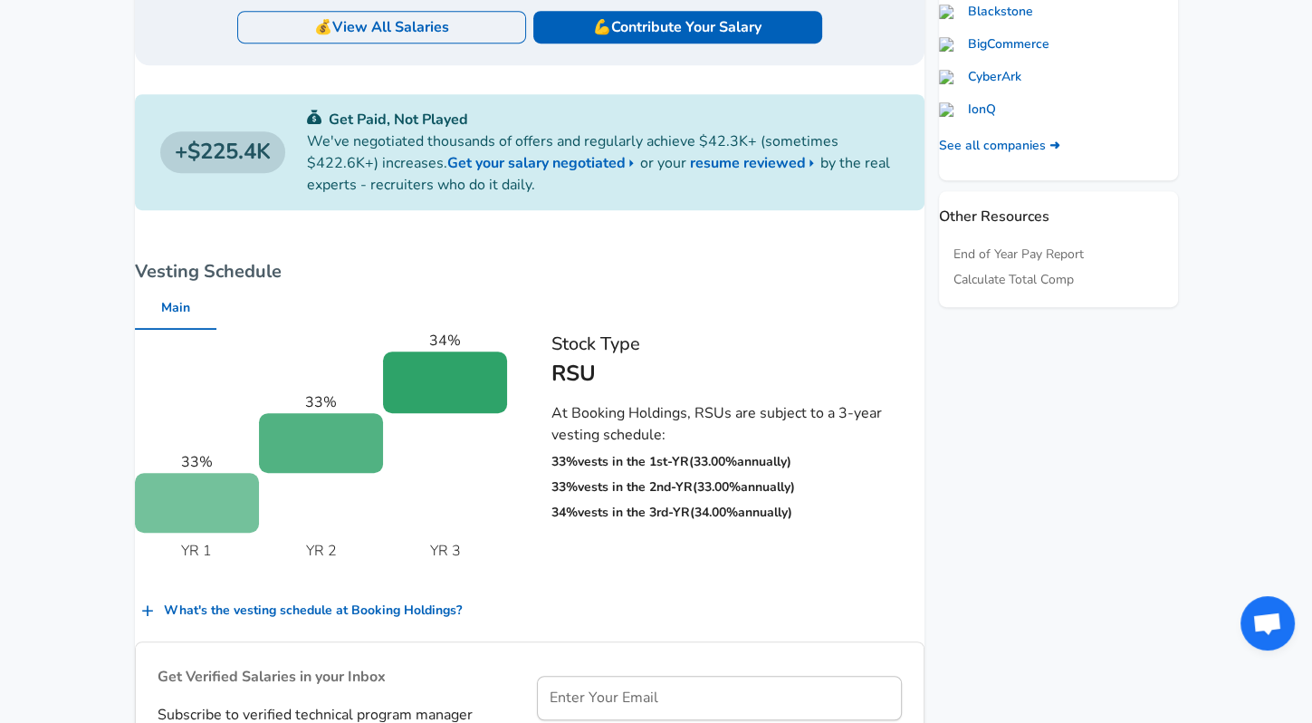
scroll to position [906, 0]
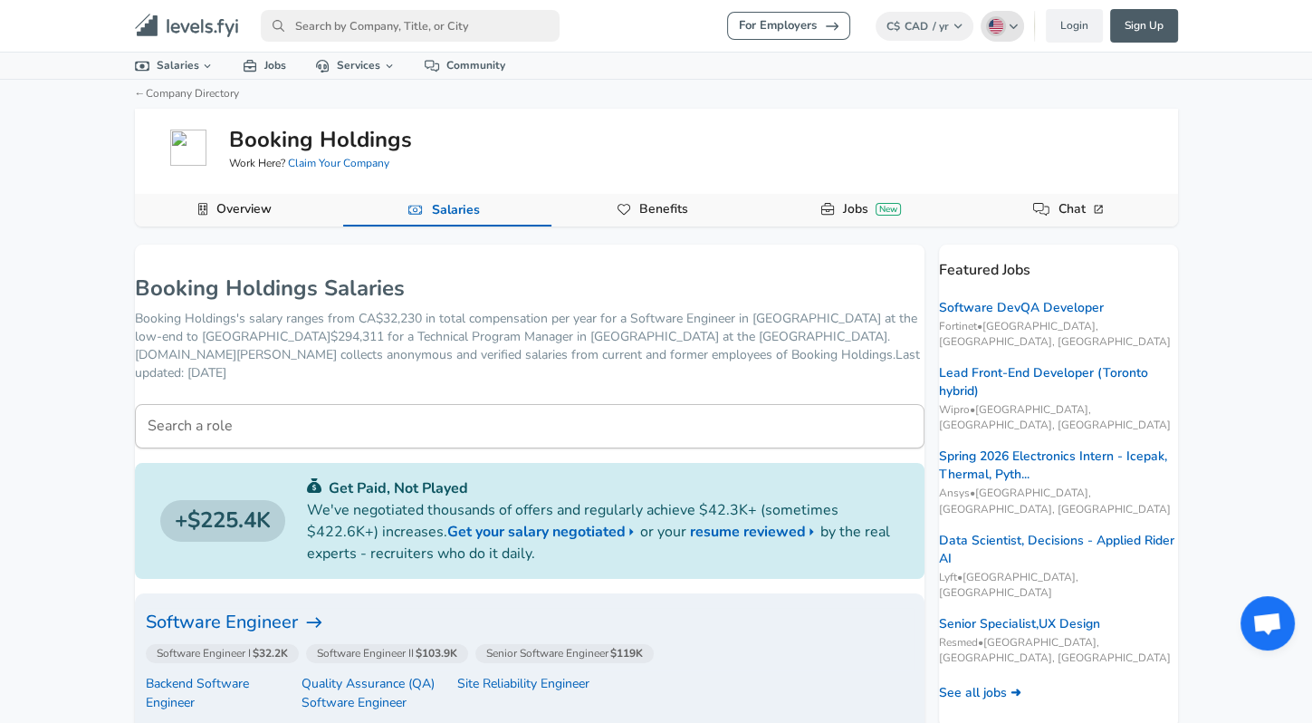
click at [991, 24] on img "primary" at bounding box center [996, 26] width 14 height 14
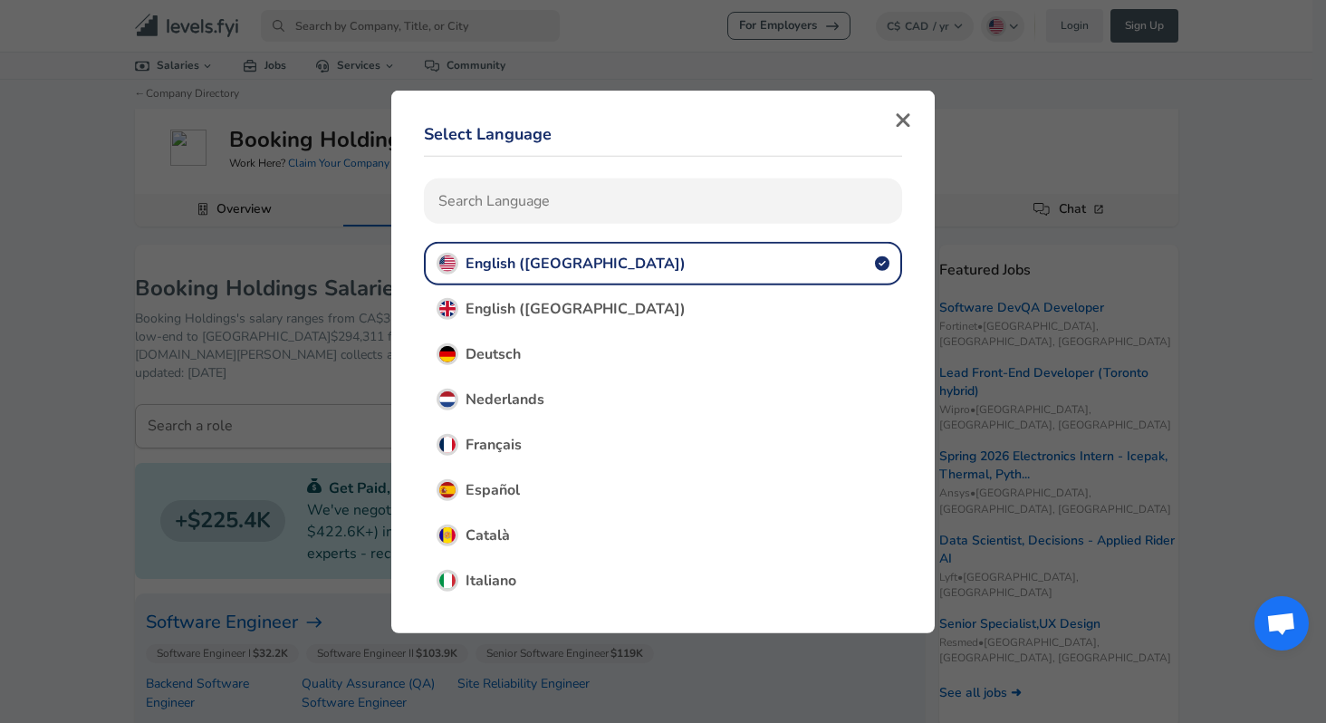
click at [902, 131] on div "Select Language English ([GEOGRAPHIC_DATA]) English ([GEOGRAPHIC_DATA]) Deutsch…" at bounding box center [663, 356] width 500 height 510
click at [902, 130] on icon "button" at bounding box center [903, 121] width 16 height 22
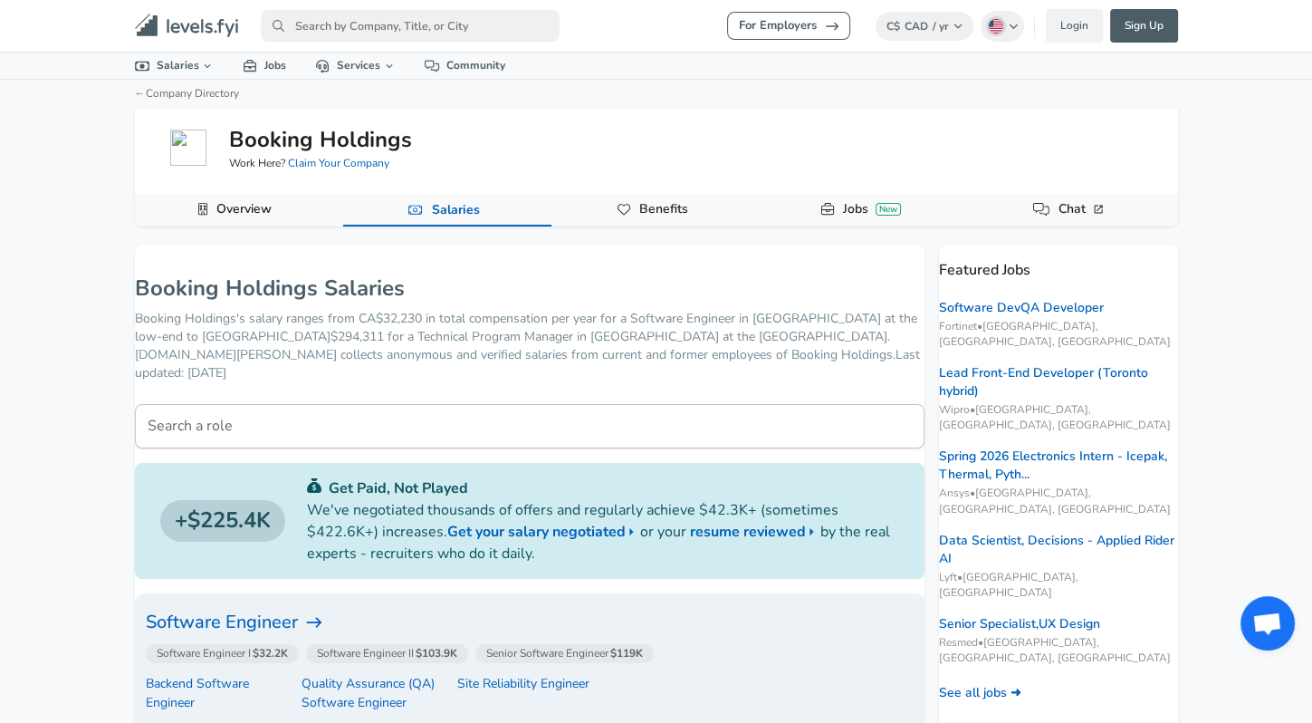
click at [149, 16] on icon "Levels FYI Logo" at bounding box center [187, 26] width 104 height 24
